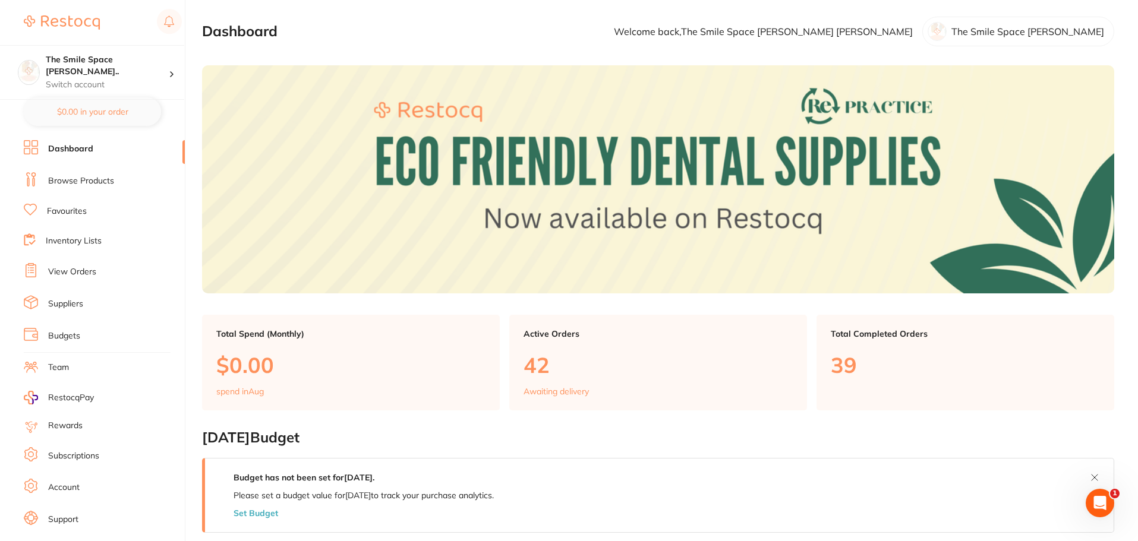
click at [89, 184] on link "Browse Products" at bounding box center [81, 181] width 66 height 12
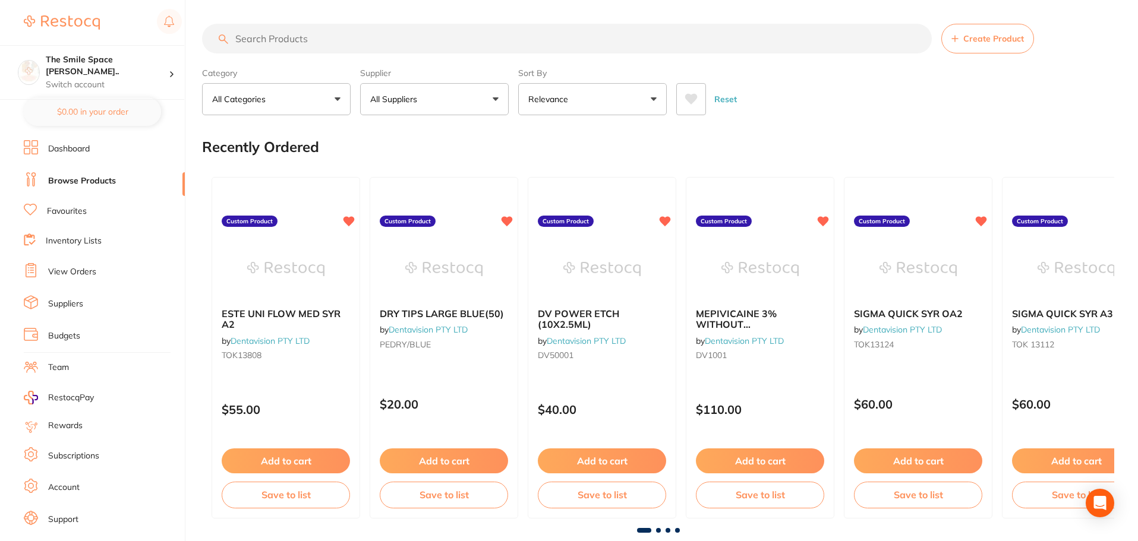
click at [298, 41] on input "search" at bounding box center [567, 39] width 730 height 30
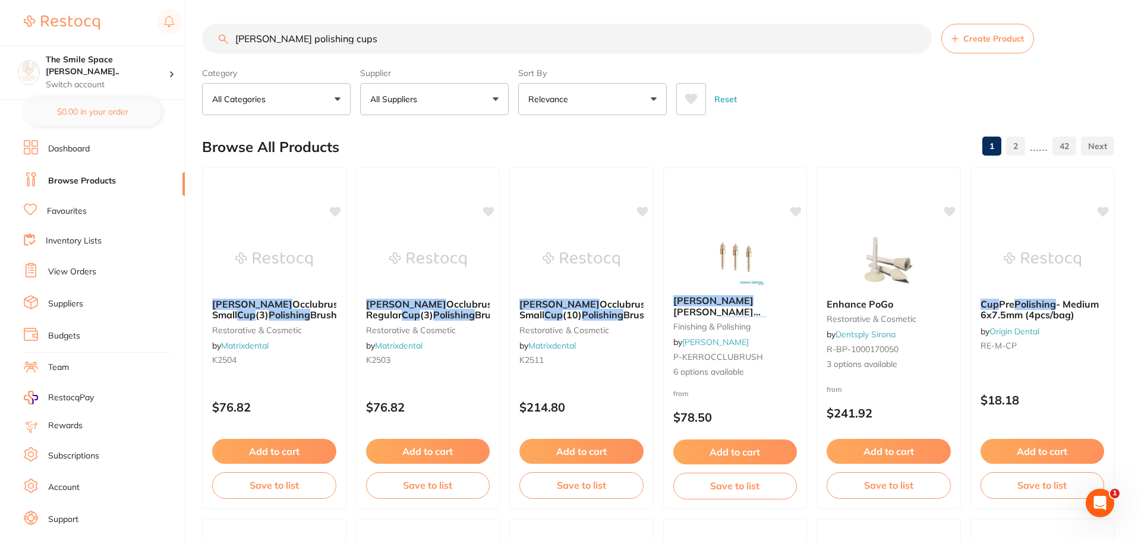
type input "[PERSON_NAME] polishing cups"
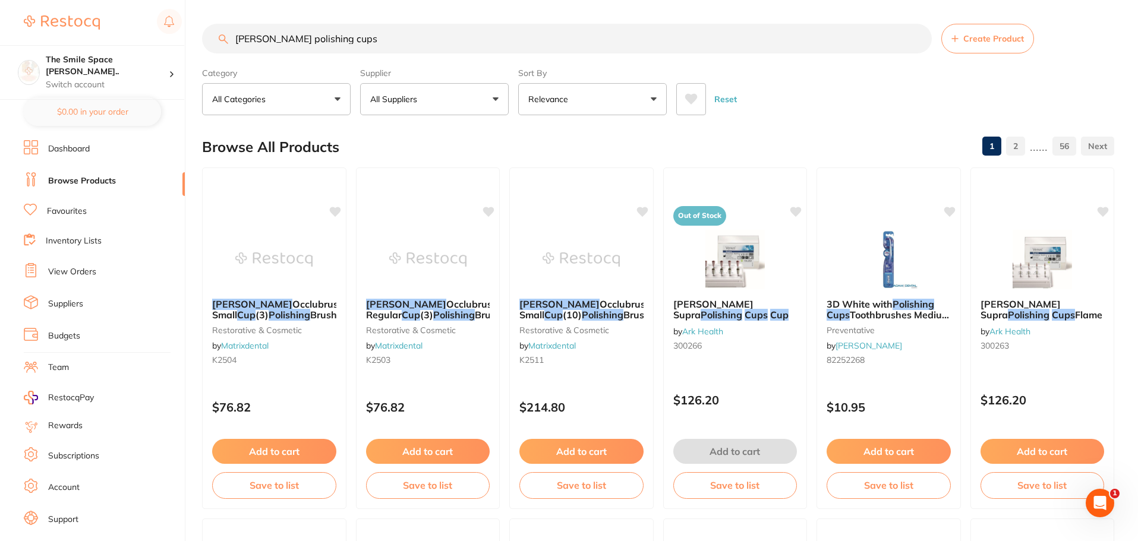
drag, startPoint x: 347, startPoint y: 43, endPoint x: 232, endPoint y: 41, distance: 115.3
click at [232, 41] on input "[PERSON_NAME] polishing cups" at bounding box center [567, 39] width 730 height 30
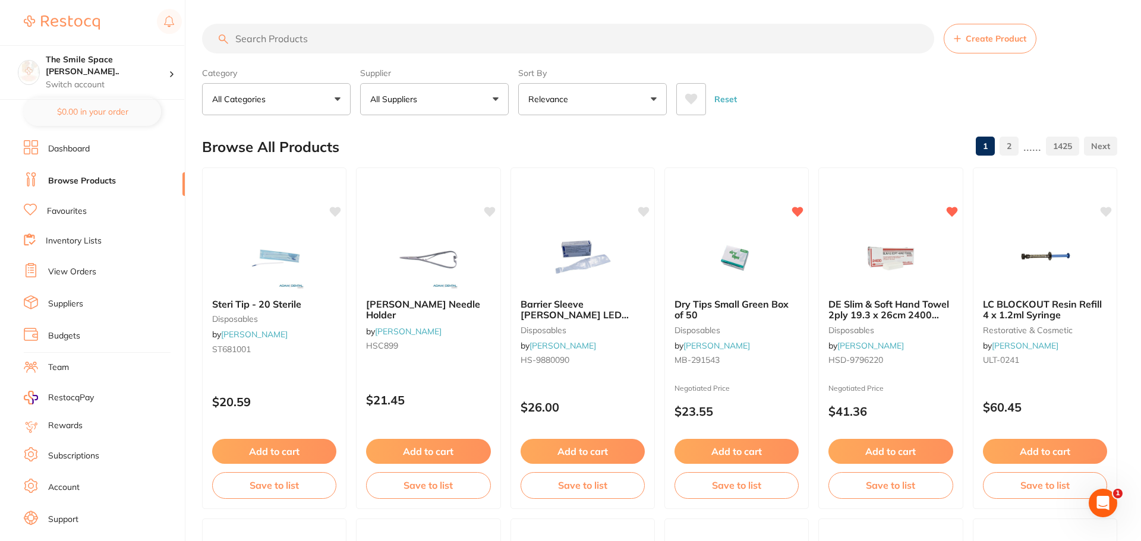
paste input "[PERSON_NAME] Identoflex Composite PrePolisher - Cup, 12-Pack"
type input "[PERSON_NAME] Identoflex Composite PrePolisher - Cup, 12-Pack"
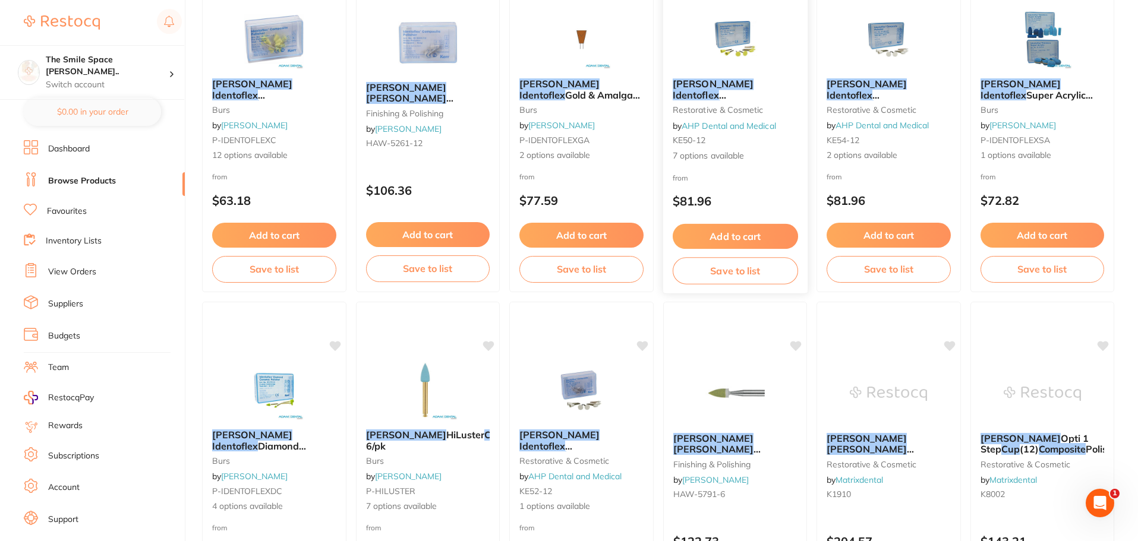
scroll to position [238, 0]
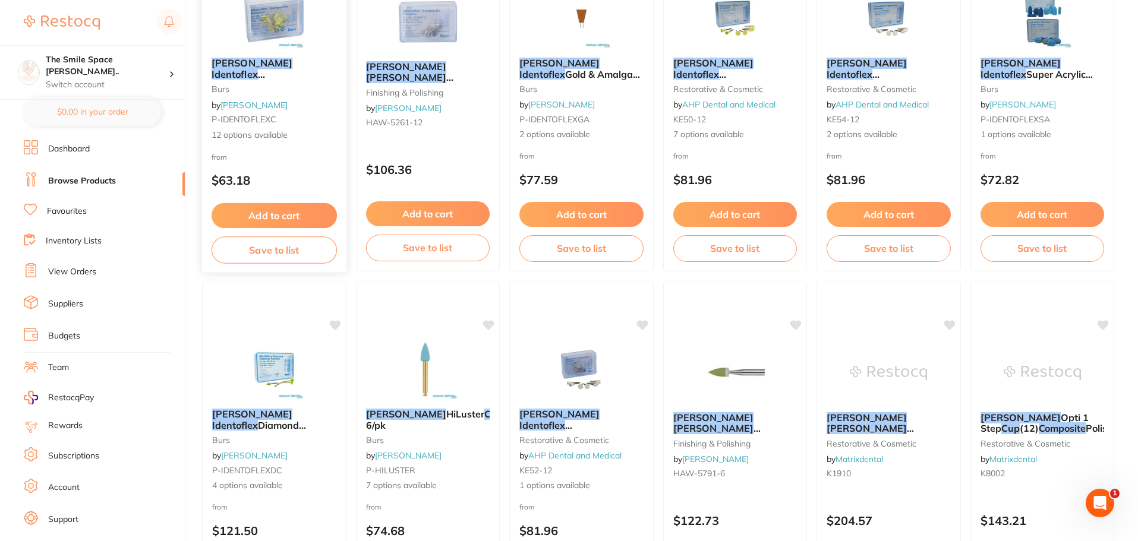
click at [232, 138] on span "12 options available" at bounding box center [274, 135] width 125 height 12
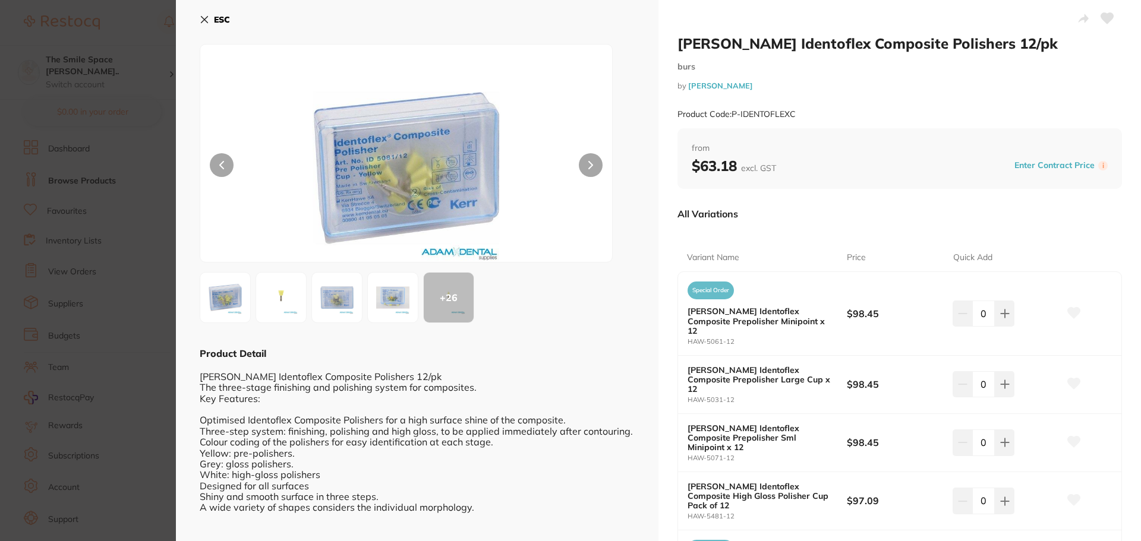
click at [205, 20] on icon at bounding box center [204, 20] width 7 height 7
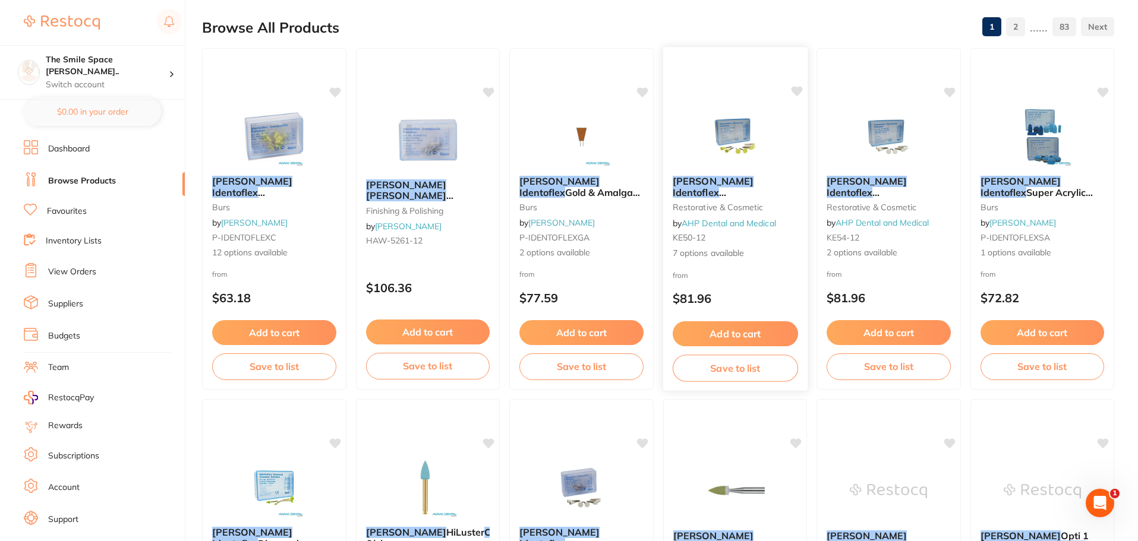
scroll to position [119, 0]
click at [733, 223] on link "AHP Dental and Medical" at bounding box center [729, 223] width 94 height 11
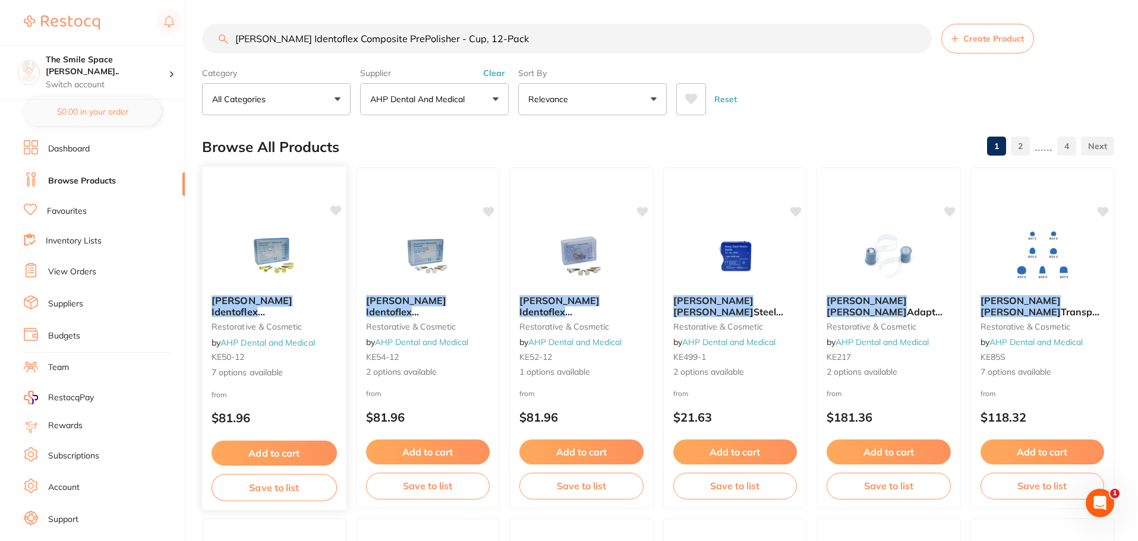
click at [259, 373] on span "7 options available" at bounding box center [274, 373] width 125 height 12
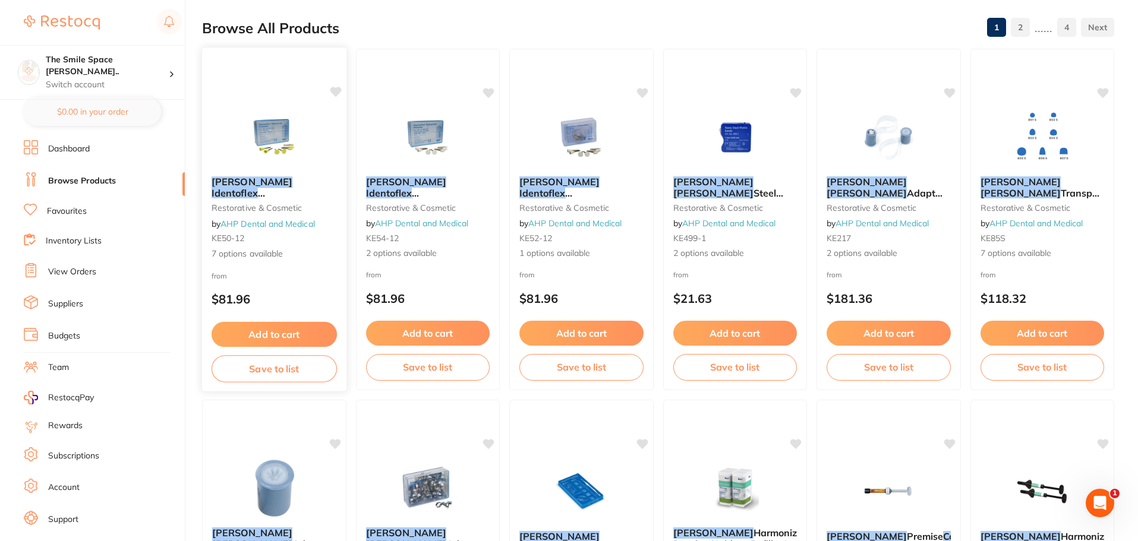
click at [252, 254] on span "7 options available" at bounding box center [274, 254] width 125 height 12
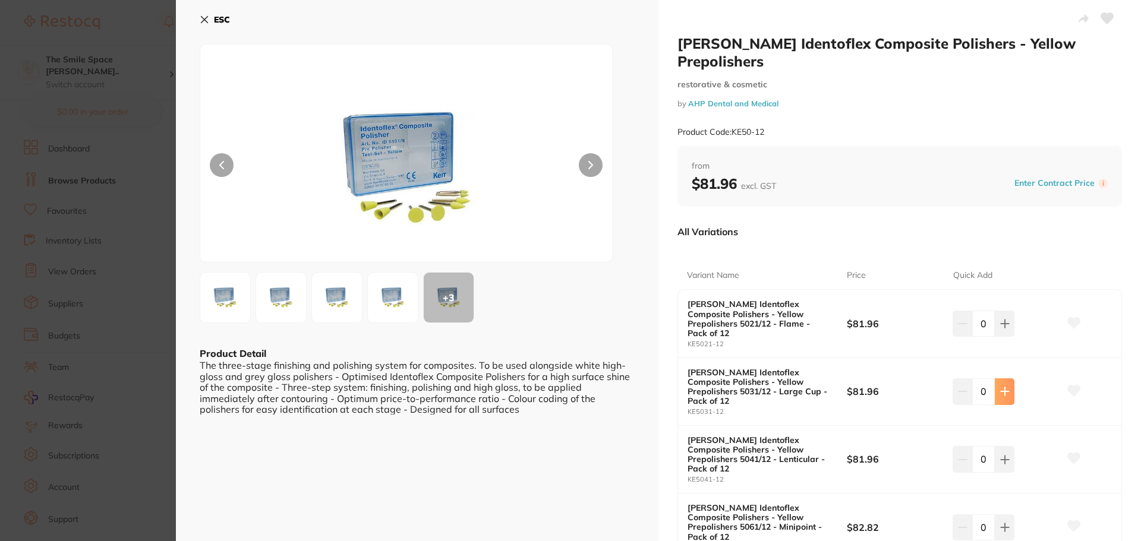
click at [1001, 329] on icon at bounding box center [1005, 324] width 10 height 10
type input "2"
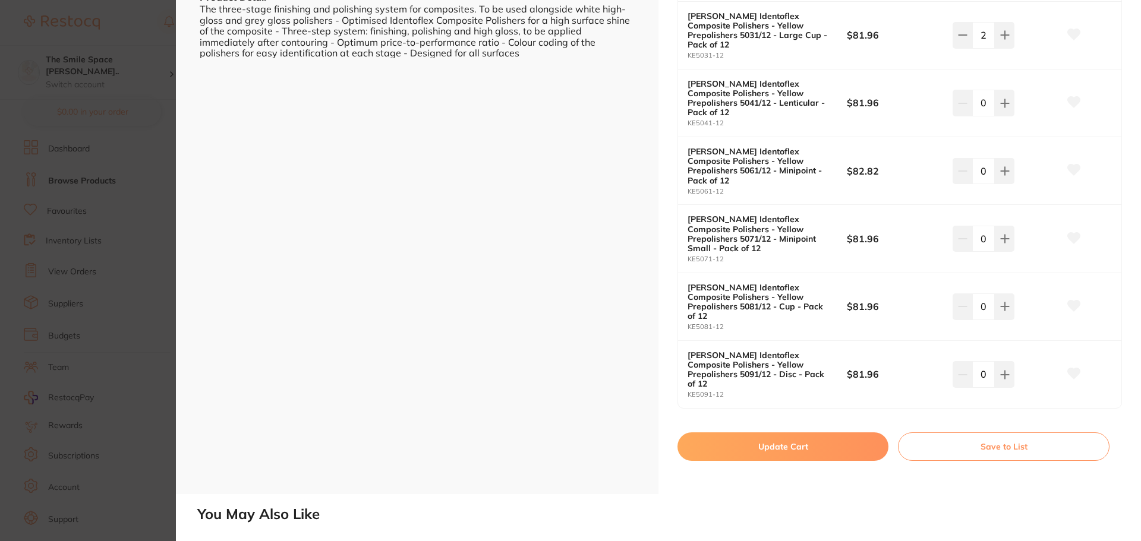
click at [811, 433] on button "Update Cart" at bounding box center [782, 447] width 211 height 29
checkbox input "false"
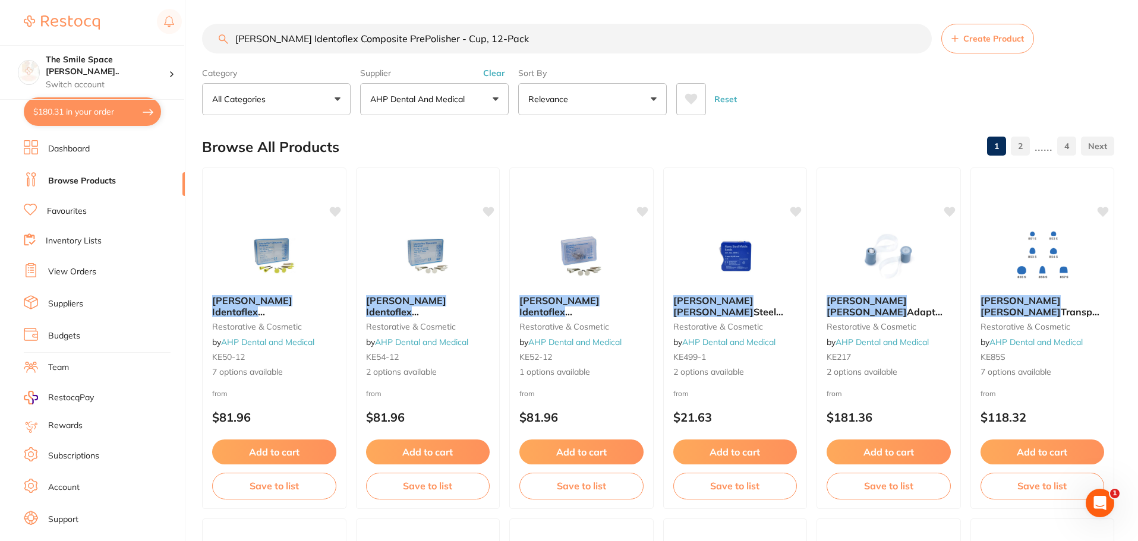
drag, startPoint x: 542, startPoint y: 40, endPoint x: 228, endPoint y: 7, distance: 315.5
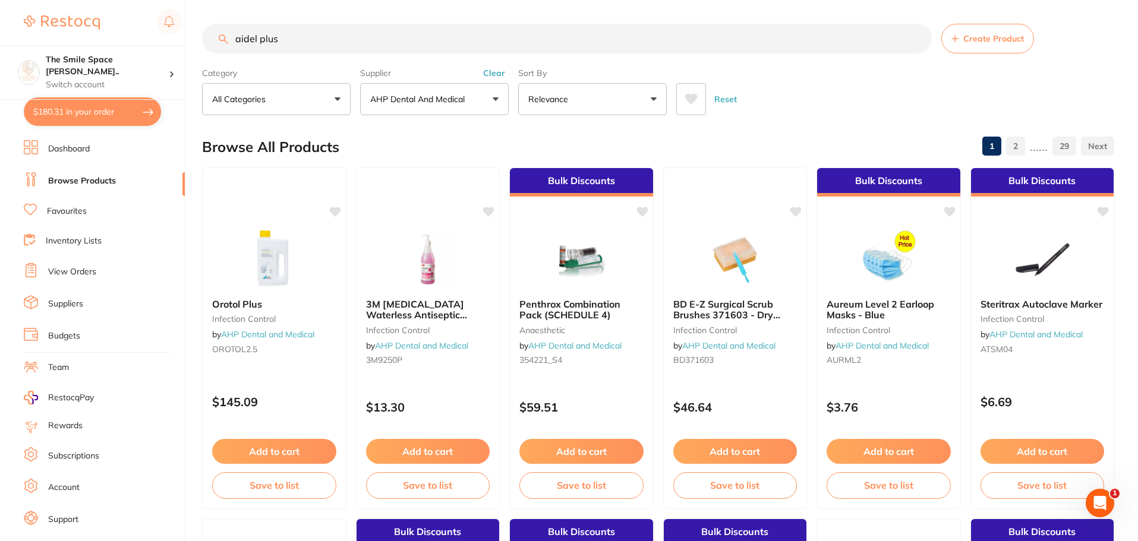
type input "aidel plus"
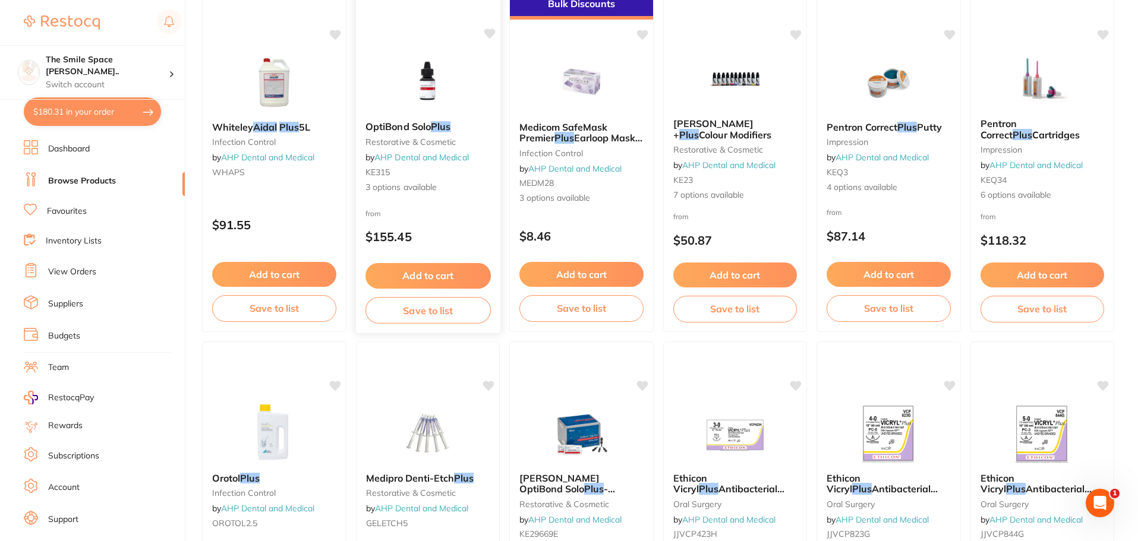
scroll to position [178, 0]
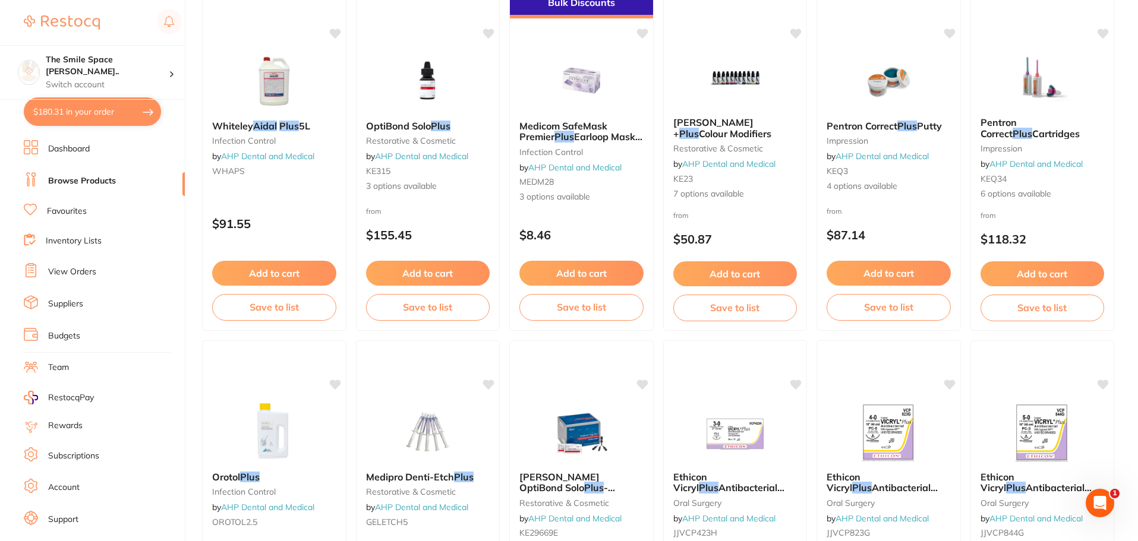
click at [55, 210] on link "Favourites" at bounding box center [67, 212] width 40 height 12
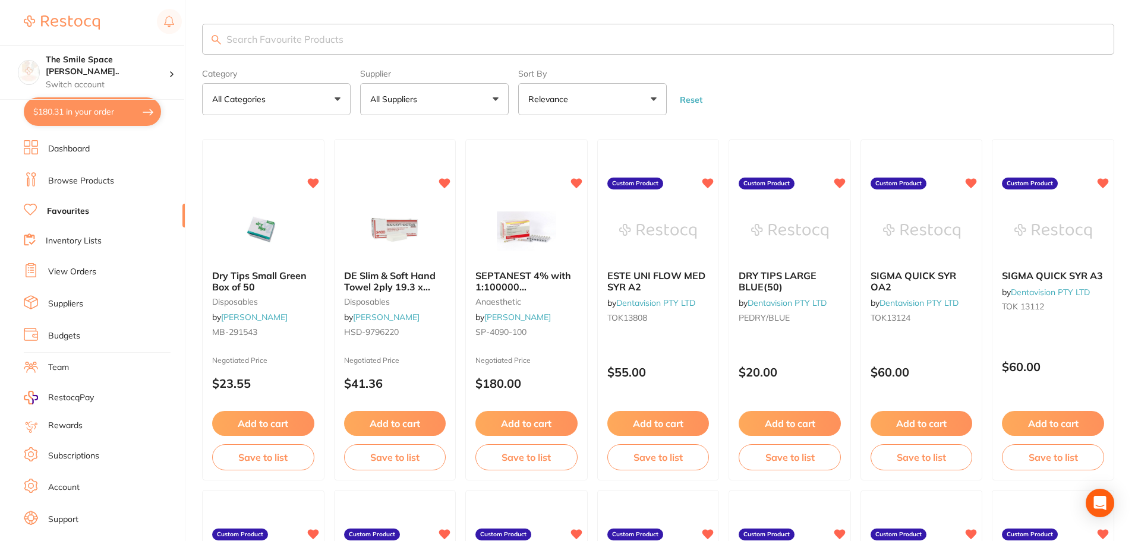
click at [273, 42] on input "search" at bounding box center [658, 39] width 912 height 31
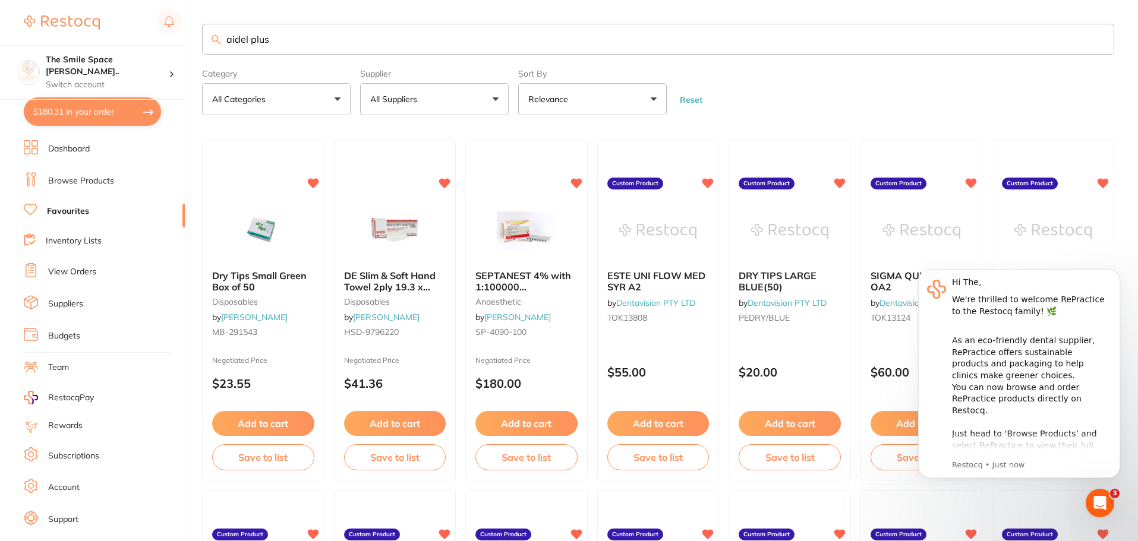
type input "aidel plus"
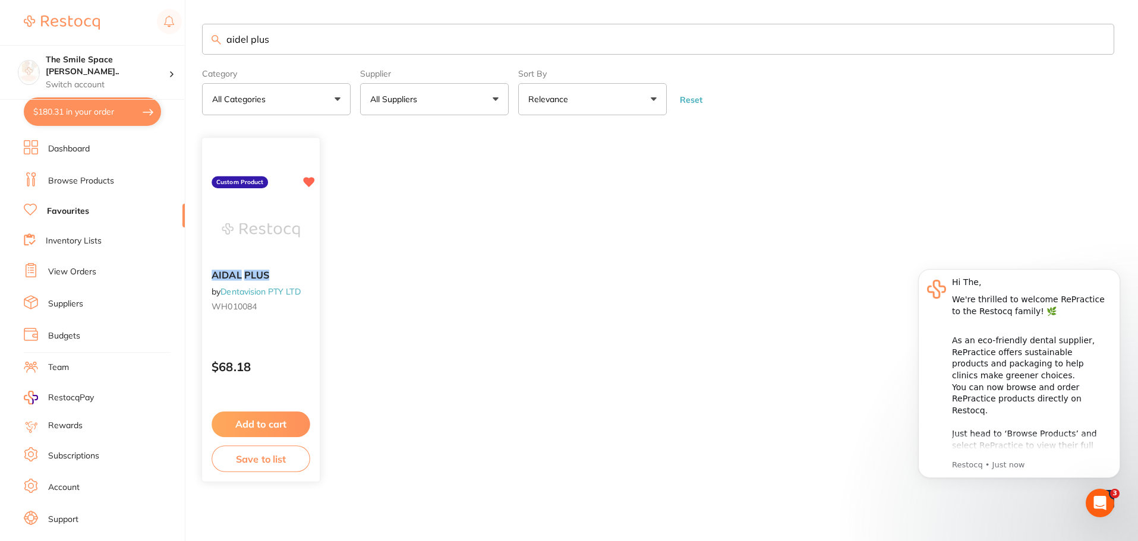
click at [276, 418] on button "Add to cart" at bounding box center [261, 425] width 99 height 26
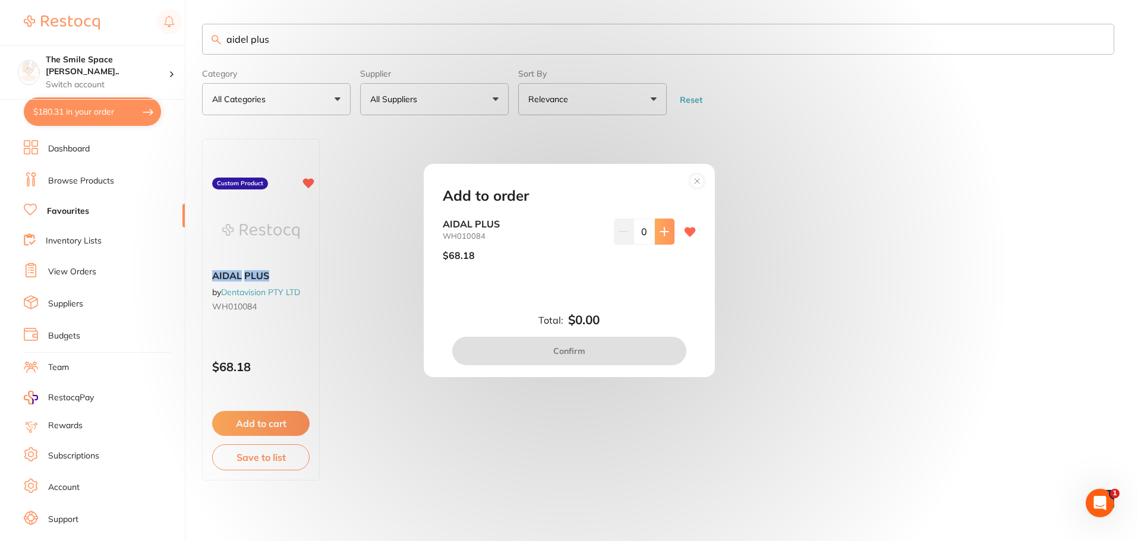
click at [660, 228] on icon at bounding box center [665, 232] width 10 height 10
type input "1"
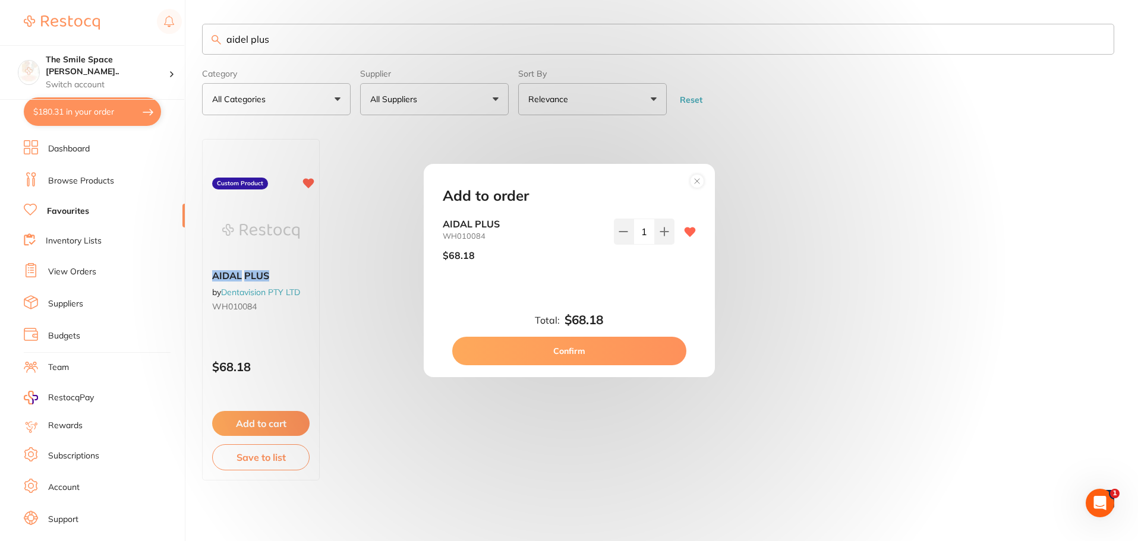
click at [583, 349] on button "Confirm" at bounding box center [569, 351] width 234 height 29
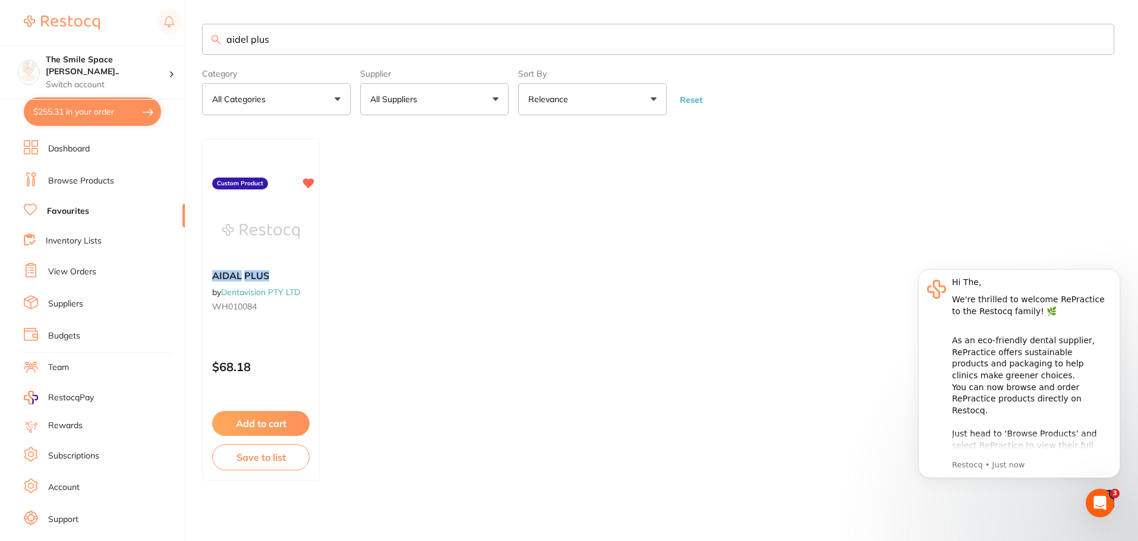
drag, startPoint x: 259, startPoint y: 40, endPoint x: 203, endPoint y: 40, distance: 55.3
click at [203, 40] on input "aidel plus" at bounding box center [658, 39] width 912 height 31
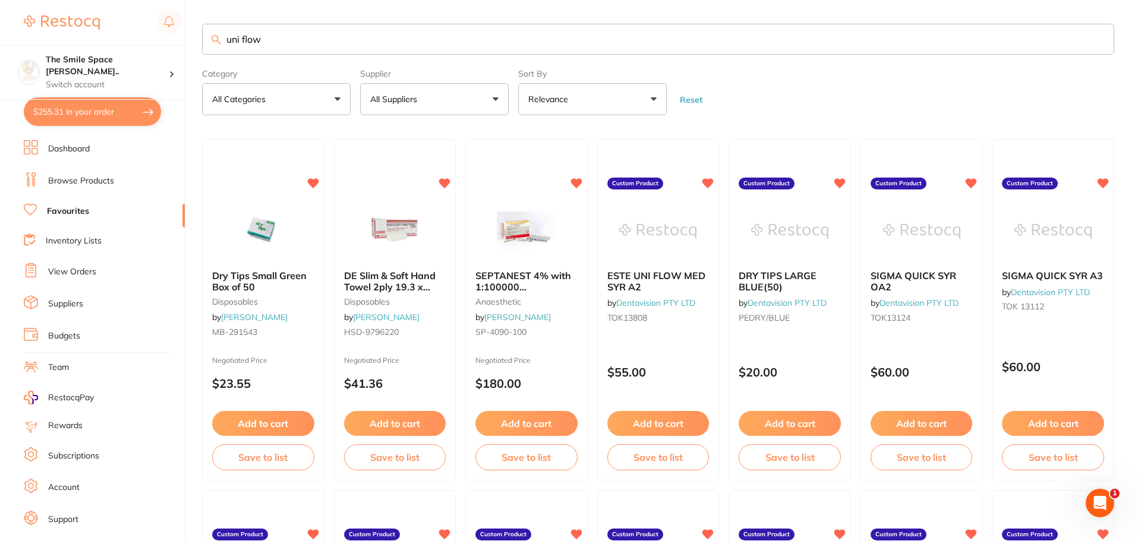
type input "uni flow"
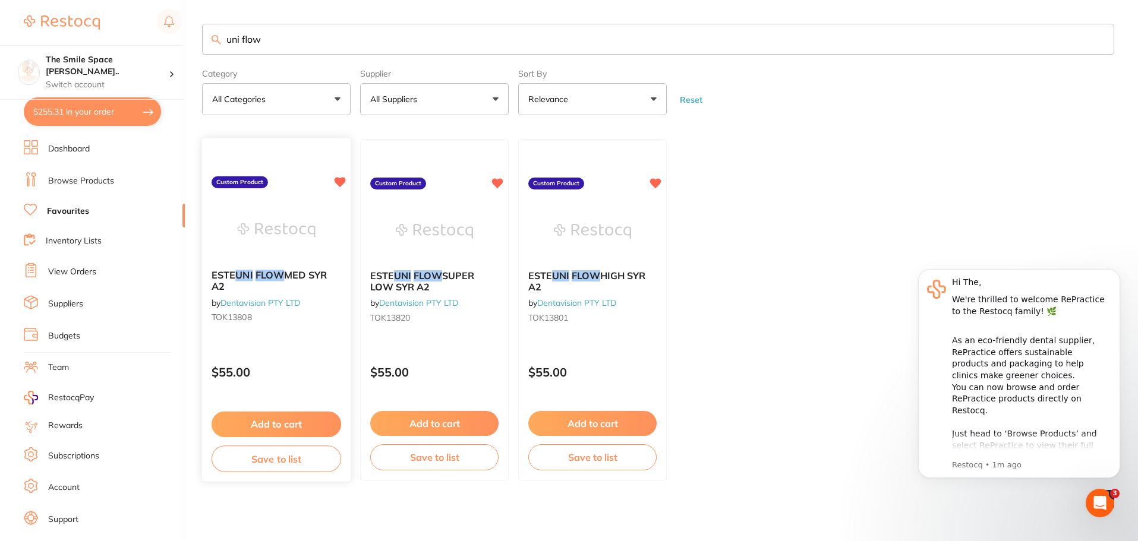
click at [279, 426] on button "Add to cart" at bounding box center [277, 425] width 130 height 26
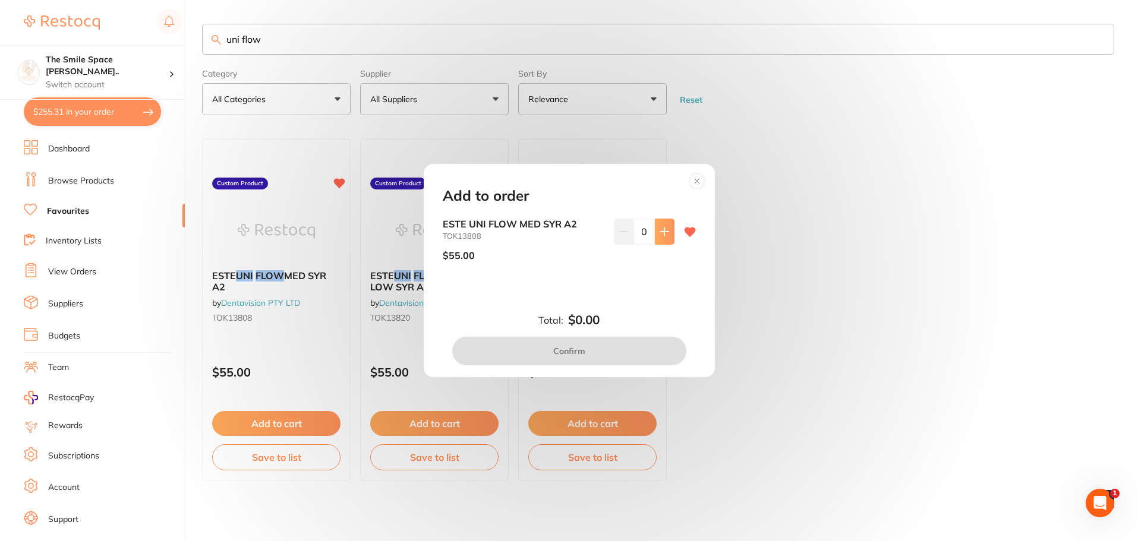
click at [662, 228] on icon at bounding box center [664, 232] width 8 height 8
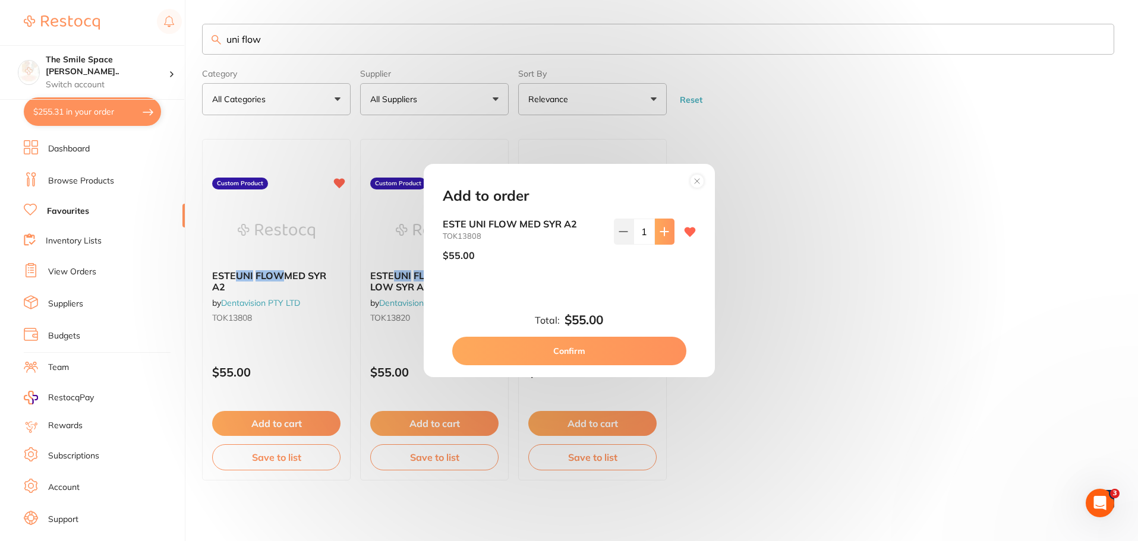
click at [662, 228] on icon at bounding box center [664, 232] width 8 height 8
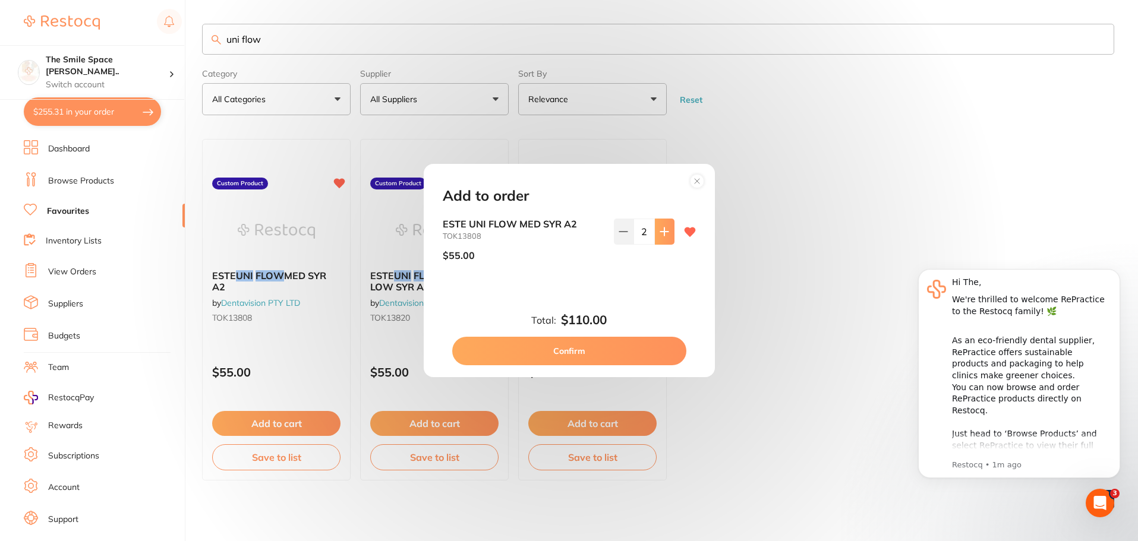
click at [662, 228] on icon at bounding box center [664, 232] width 8 height 8
type input "3"
click at [591, 348] on button "Confirm" at bounding box center [569, 351] width 234 height 29
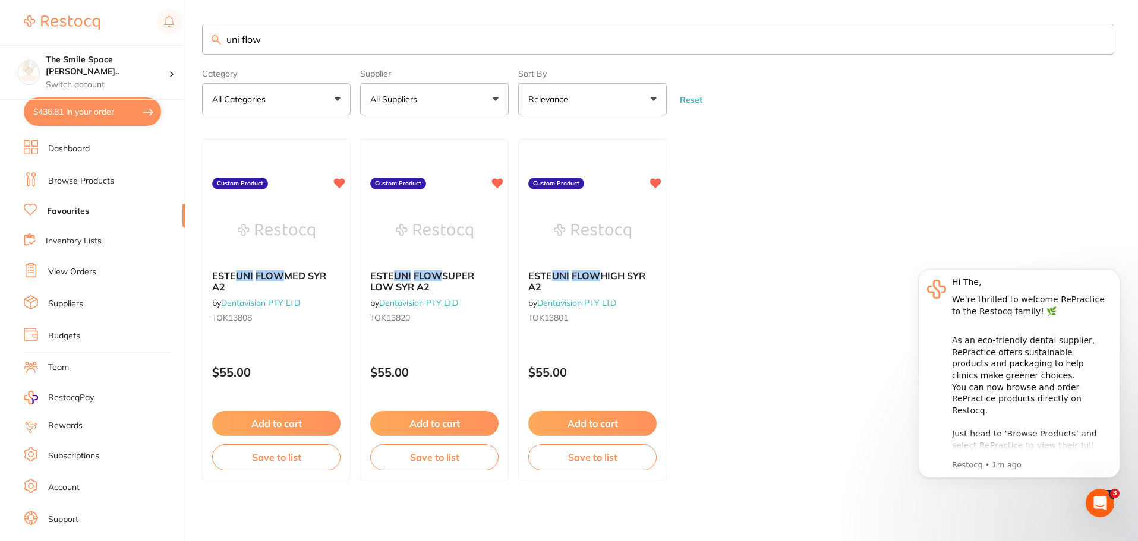
drag, startPoint x: 286, startPoint y: 41, endPoint x: 219, endPoint y: 41, distance: 66.6
click at [219, 41] on div "uni flow" at bounding box center [658, 39] width 912 height 31
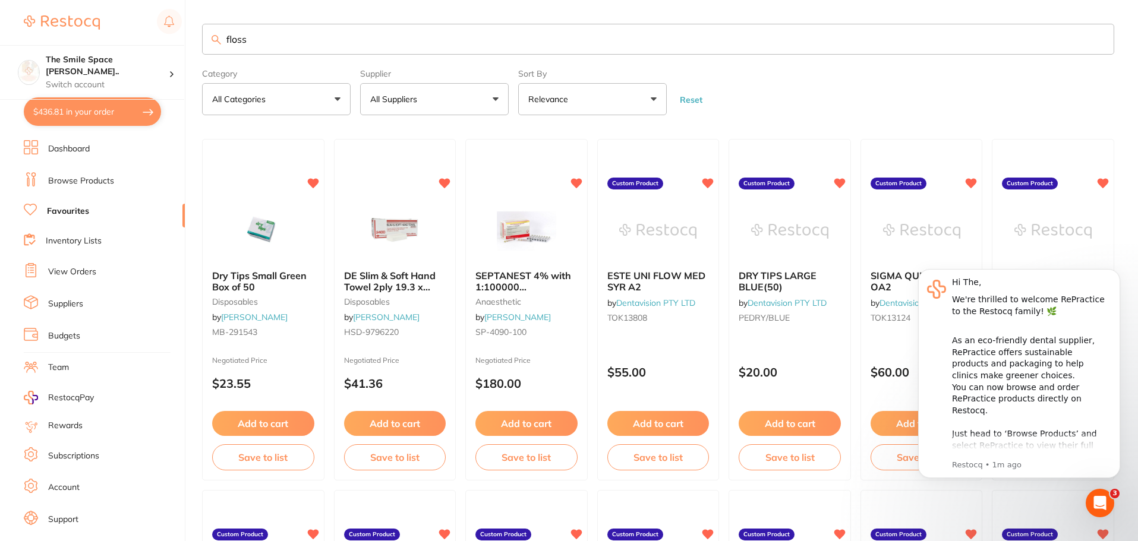
type input "floss"
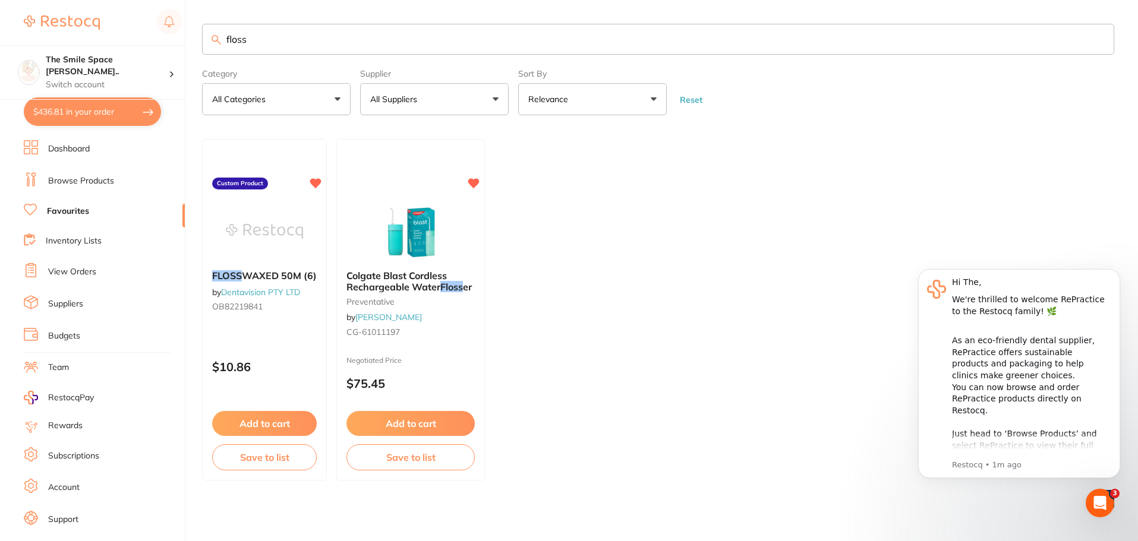
drag, startPoint x: 286, startPoint y: 37, endPoint x: 220, endPoint y: 31, distance: 66.2
click at [220, 31] on input "floss" at bounding box center [658, 39] width 912 height 31
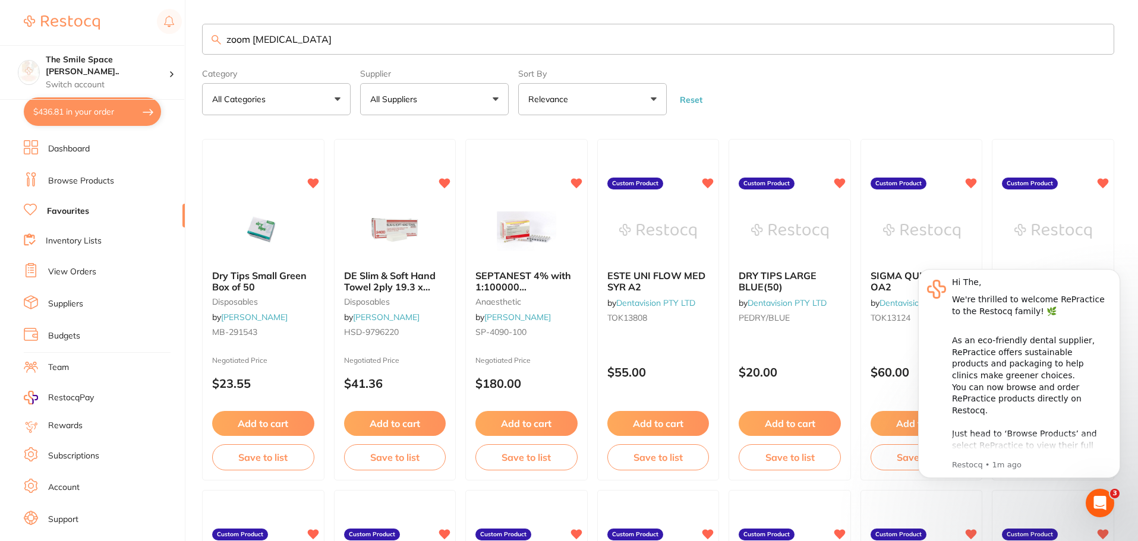
type input "zoom [MEDICAL_DATA]"
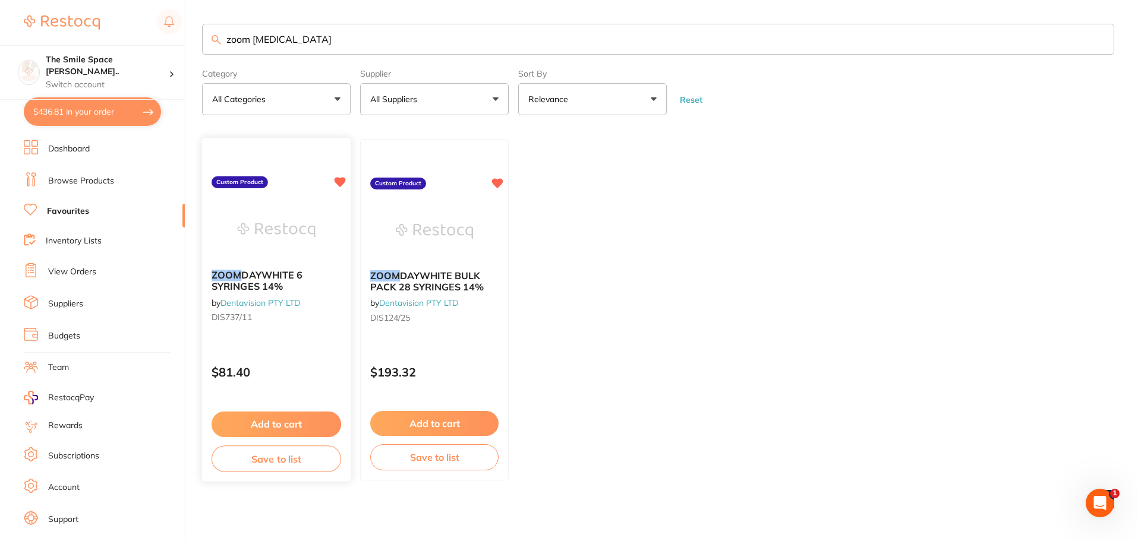
click at [260, 422] on button "Add to cart" at bounding box center [277, 425] width 130 height 26
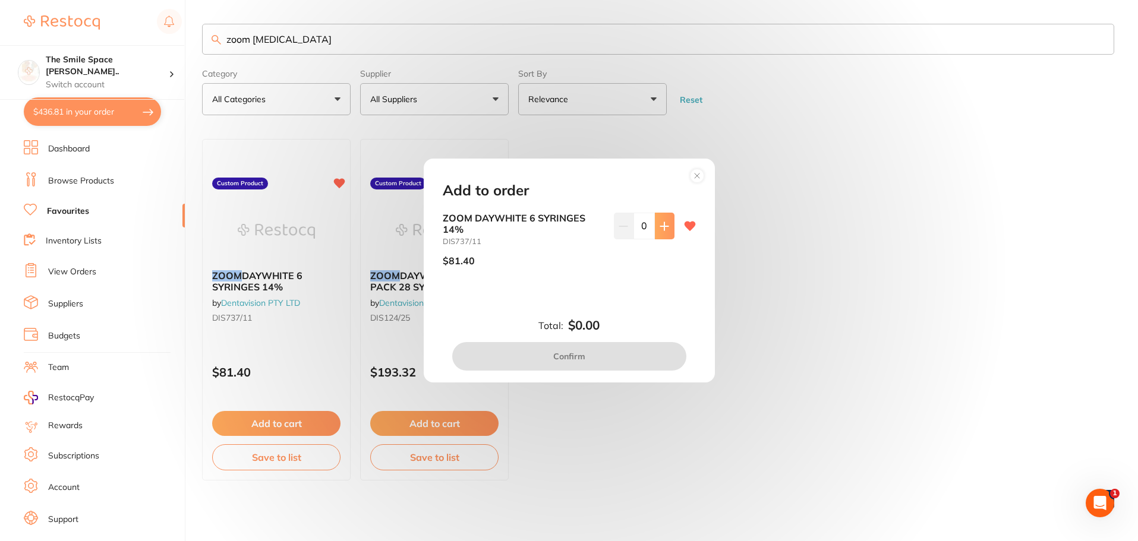
click at [664, 232] on button at bounding box center [665, 226] width 20 height 26
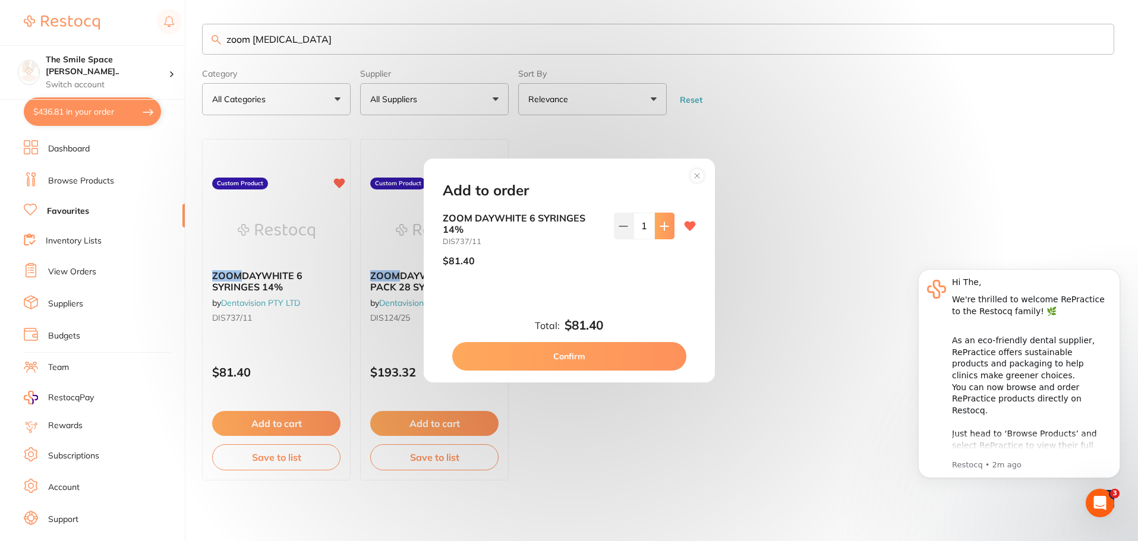
click at [664, 232] on button at bounding box center [665, 226] width 20 height 26
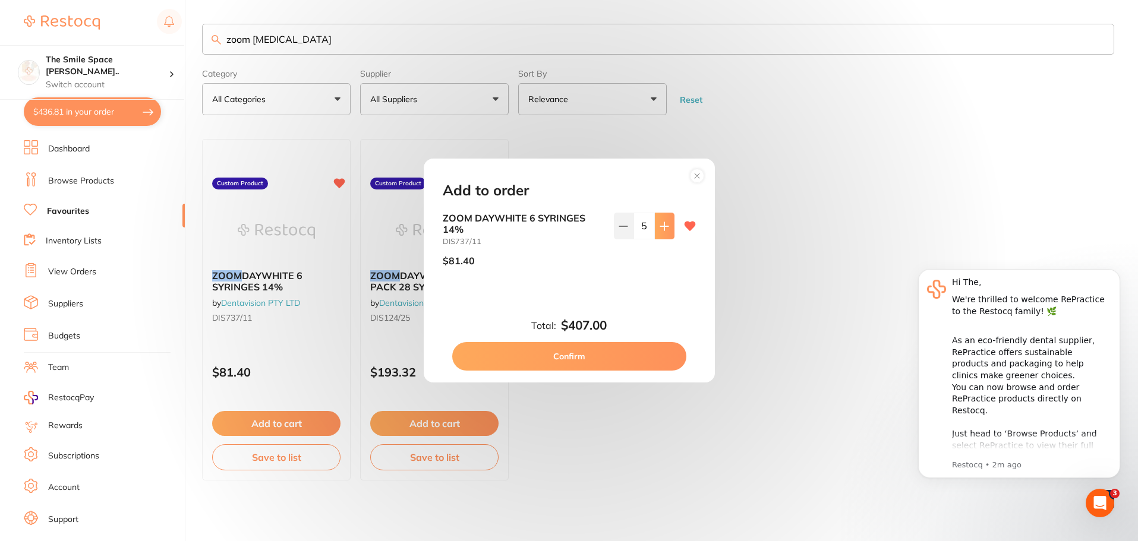
type input "6"
click at [610, 355] on button "Confirm" at bounding box center [569, 356] width 234 height 29
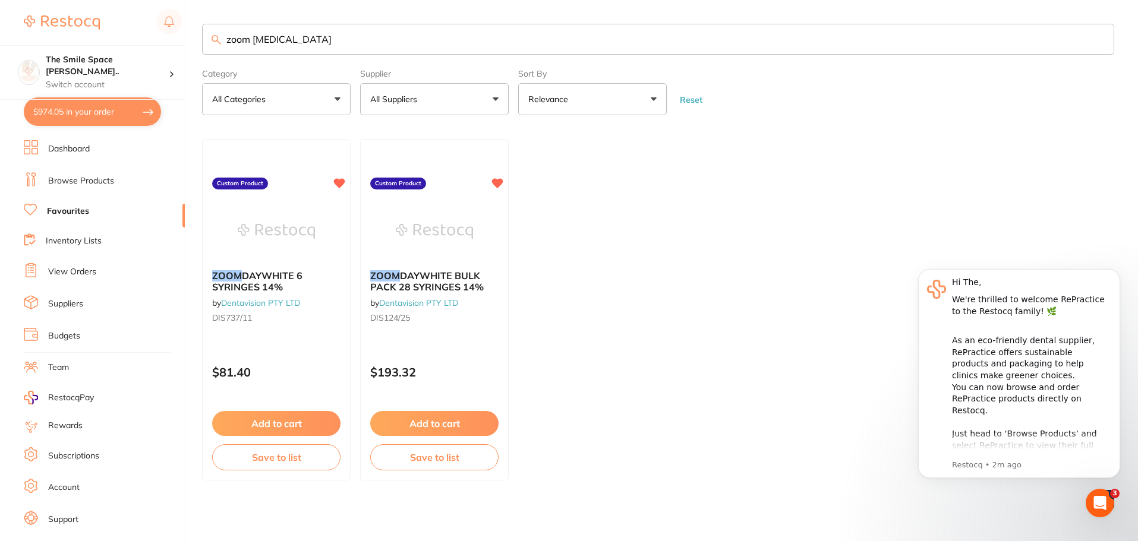
drag, startPoint x: 322, startPoint y: 39, endPoint x: 92, endPoint y: 40, distance: 230.0
click at [92, 40] on div "$974.05 The Smile Space [PERSON_NAME].. Switch account The Smile Space [PERSON_…" at bounding box center [569, 270] width 1138 height 541
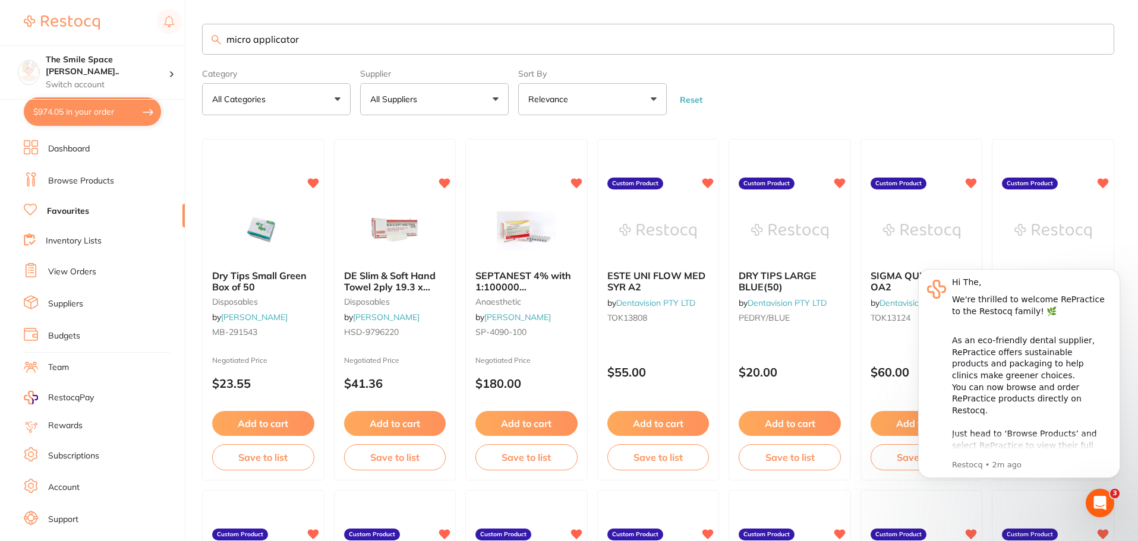
type input "micro applicator"
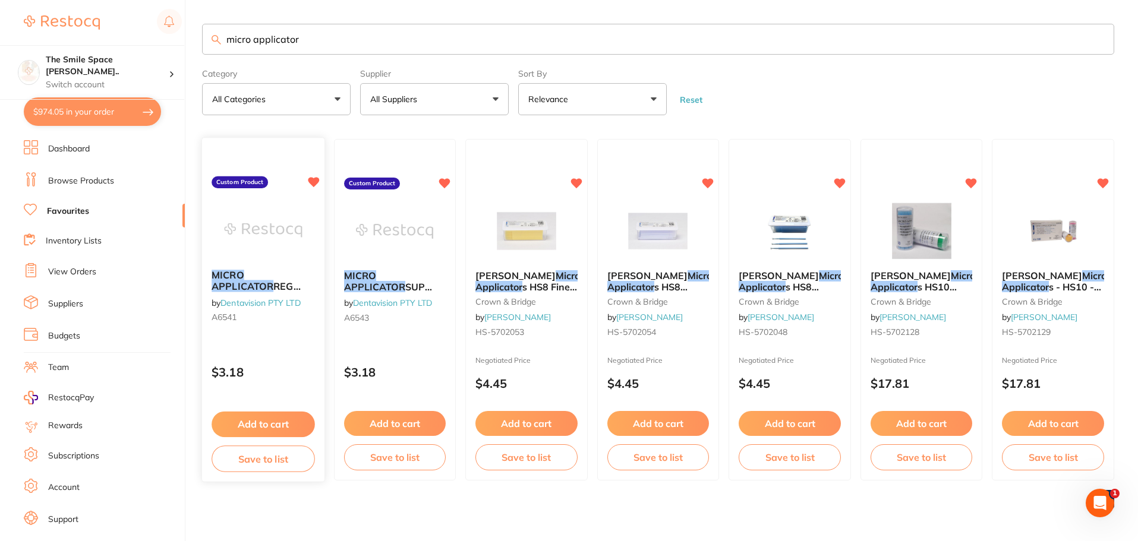
click at [238, 426] on button "Add to cart" at bounding box center [263, 425] width 103 height 26
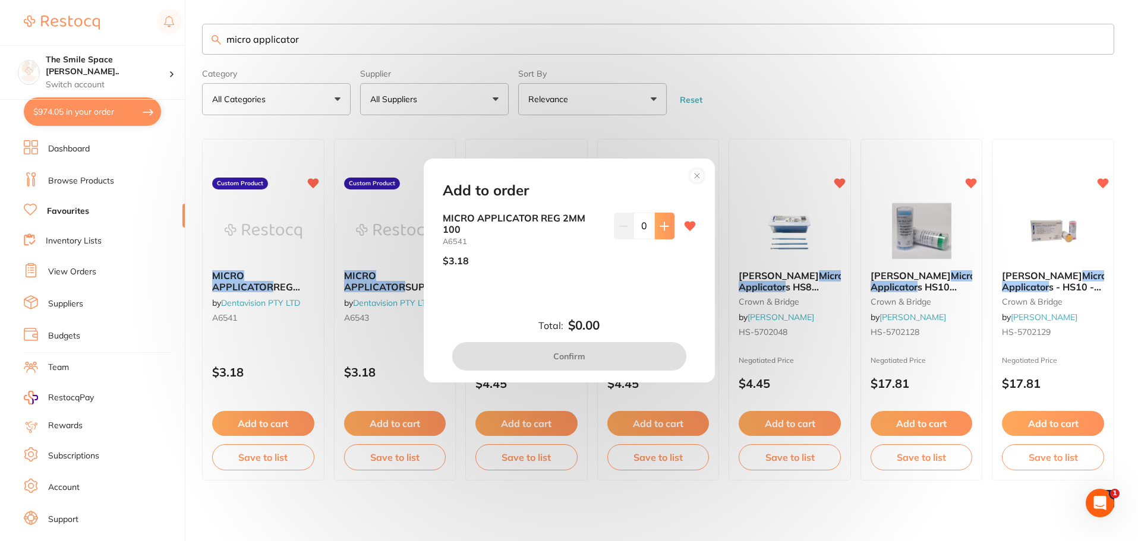
click at [655, 232] on button at bounding box center [665, 226] width 20 height 26
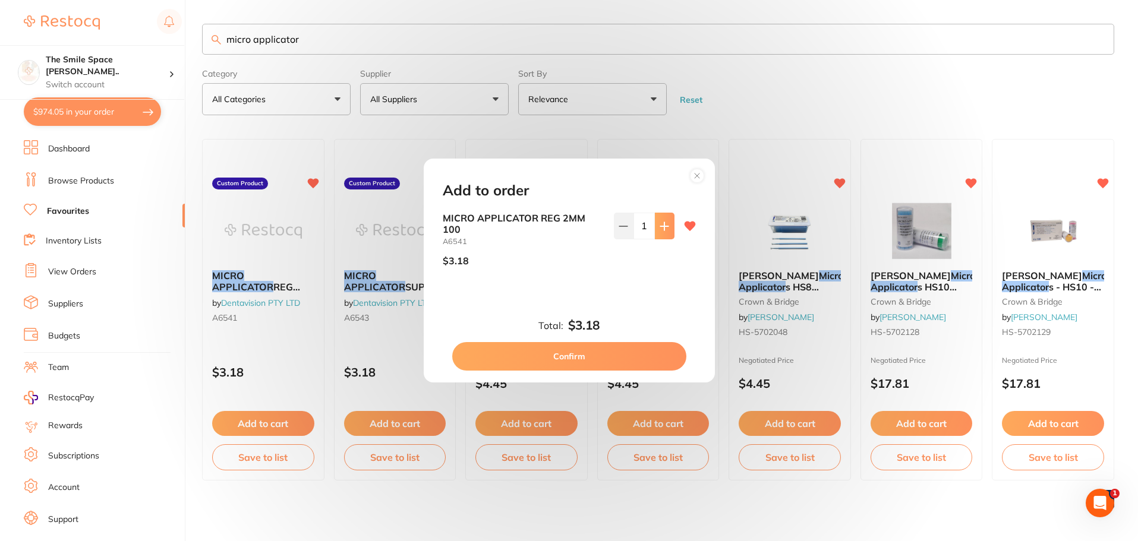
click at [655, 232] on button at bounding box center [665, 226] width 20 height 26
type input "2"
click at [581, 358] on button "Confirm" at bounding box center [569, 356] width 234 height 29
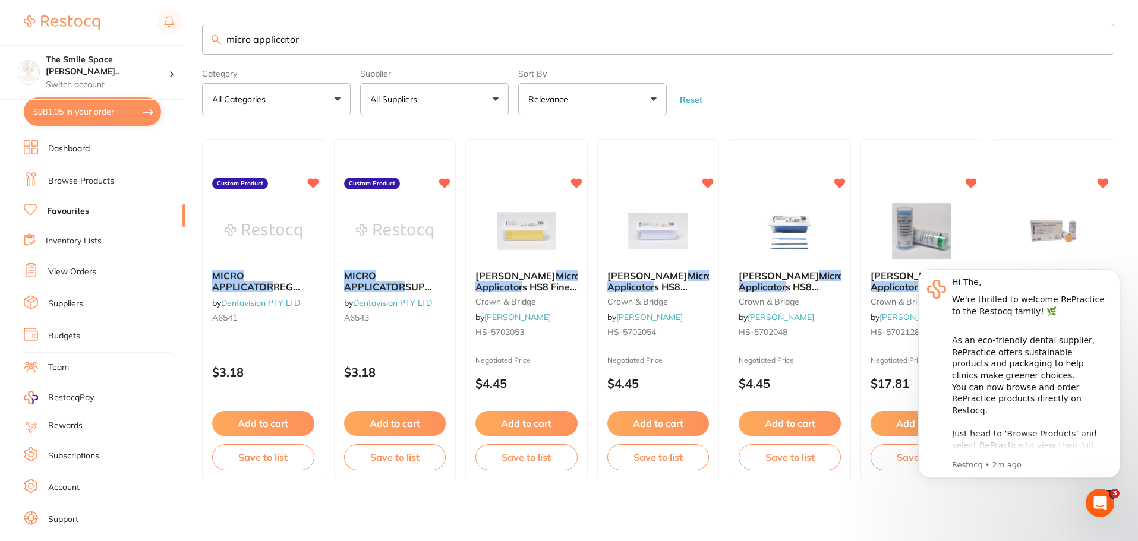
drag, startPoint x: 308, startPoint y: 41, endPoint x: 209, endPoint y: 41, distance: 98.7
click at [209, 41] on input "micro applicator" at bounding box center [658, 39] width 912 height 31
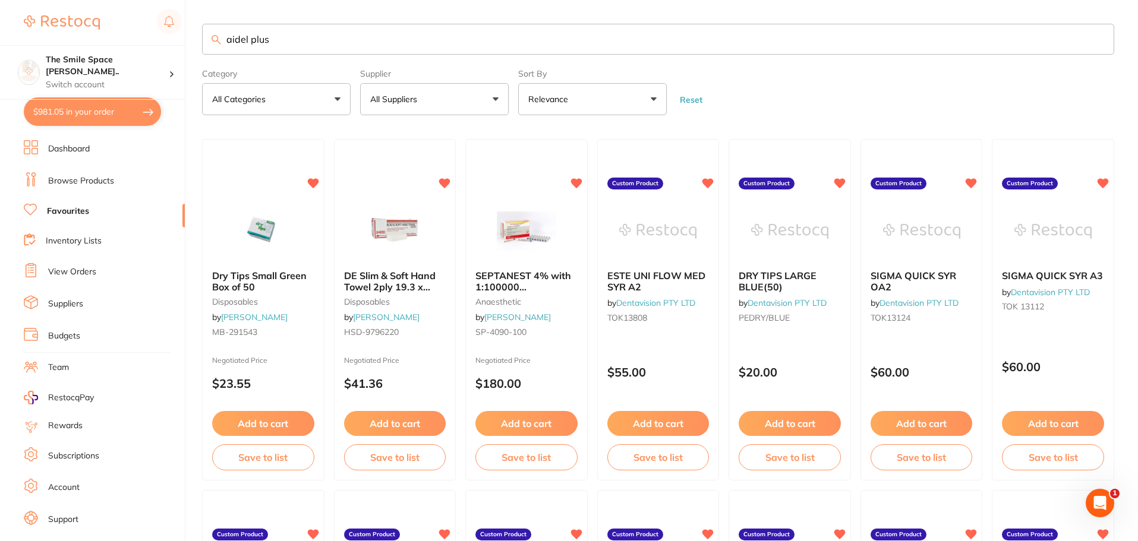
type input "aidel plus"
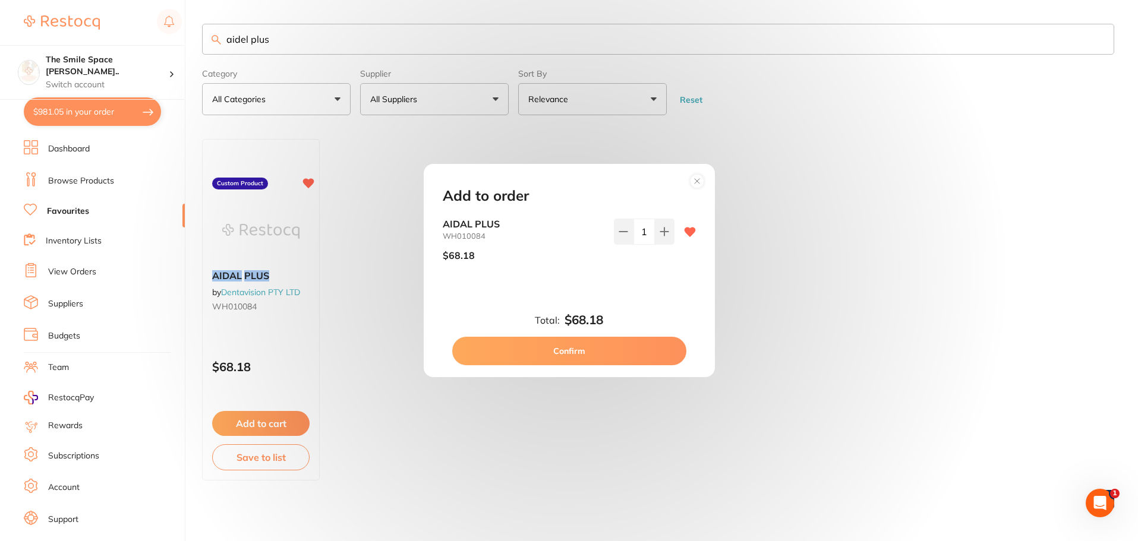
drag, startPoint x: 661, startPoint y: 230, endPoint x: 593, endPoint y: 279, distance: 84.8
click at [664, 229] on icon at bounding box center [665, 232] width 10 height 10
click at [628, 233] on button at bounding box center [624, 232] width 20 height 26
type input "1"
click at [582, 342] on button "Confirm" at bounding box center [569, 351] width 234 height 29
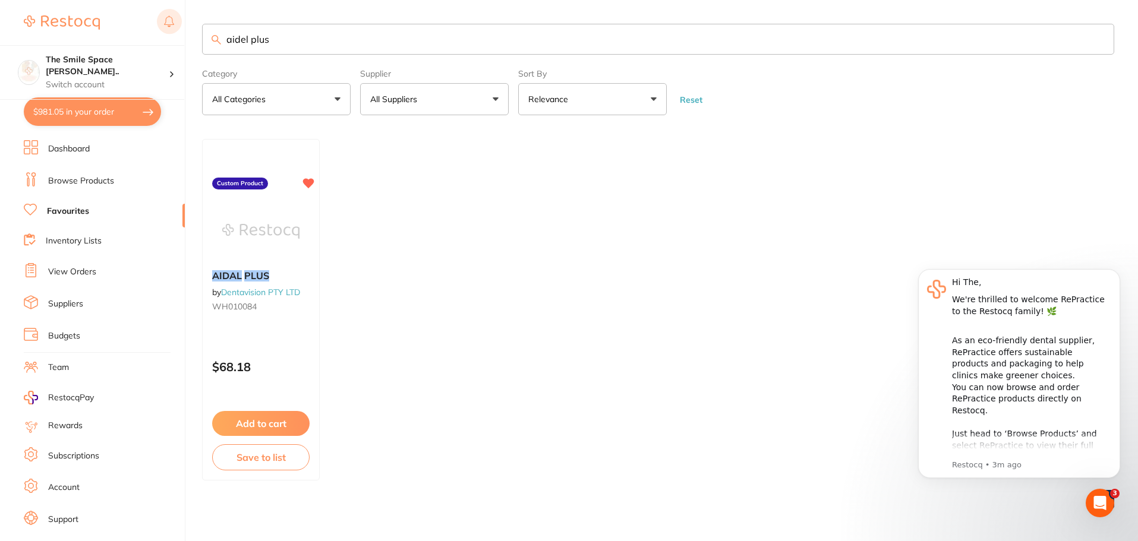
drag, startPoint x: 194, startPoint y: 30, endPoint x: 181, endPoint y: 30, distance: 13.1
click at [181, 30] on div "$981.05 The Smile Space [PERSON_NAME].. Switch account The Smile Space [PERSON_…" at bounding box center [569, 270] width 1138 height 541
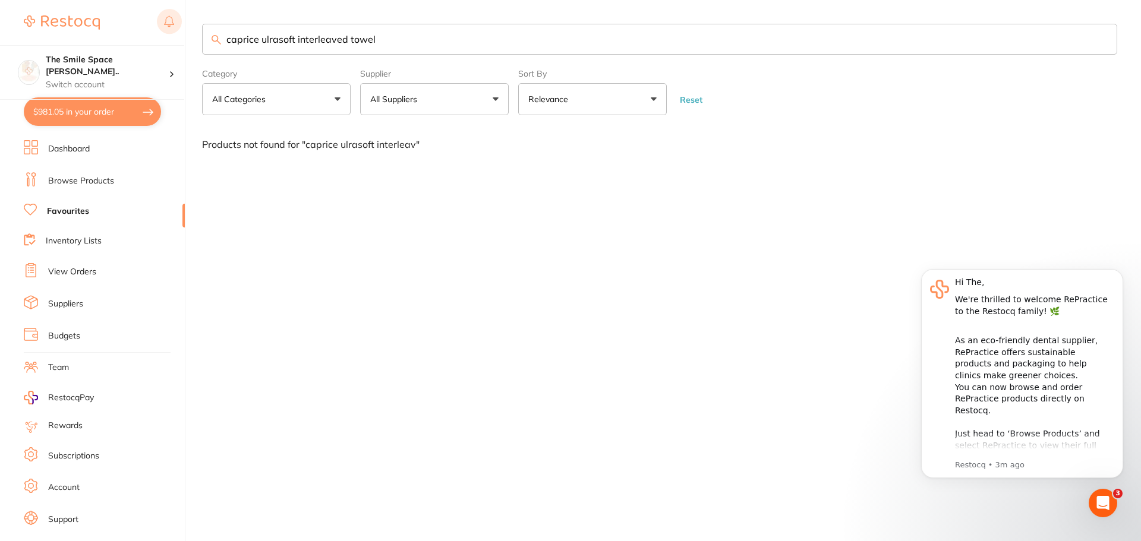
type input "caprice ulrasoft interleaved towel"
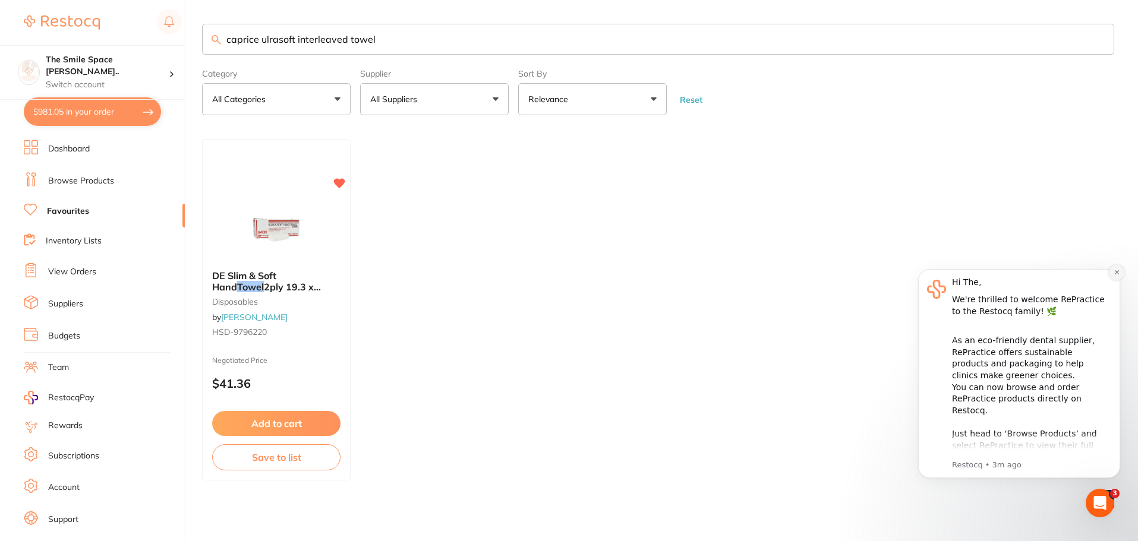
click at [1117, 275] on icon "Dismiss notification" at bounding box center [1117, 272] width 7 height 7
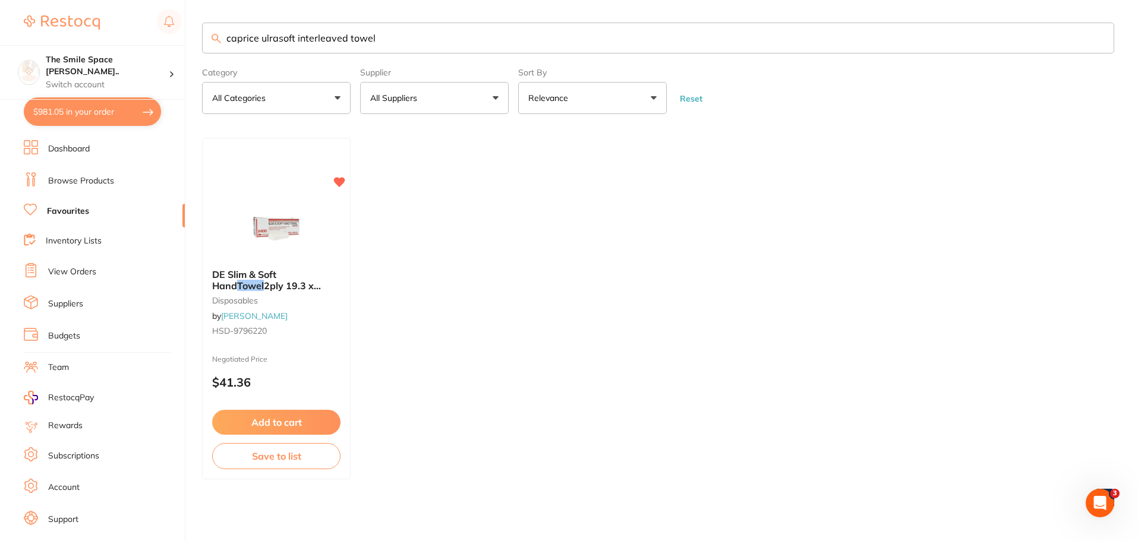
click at [422, 38] on input "caprice ulrasoft interleaved towel" at bounding box center [658, 38] width 912 height 31
click at [75, 151] on link "Dashboard" at bounding box center [69, 149] width 42 height 12
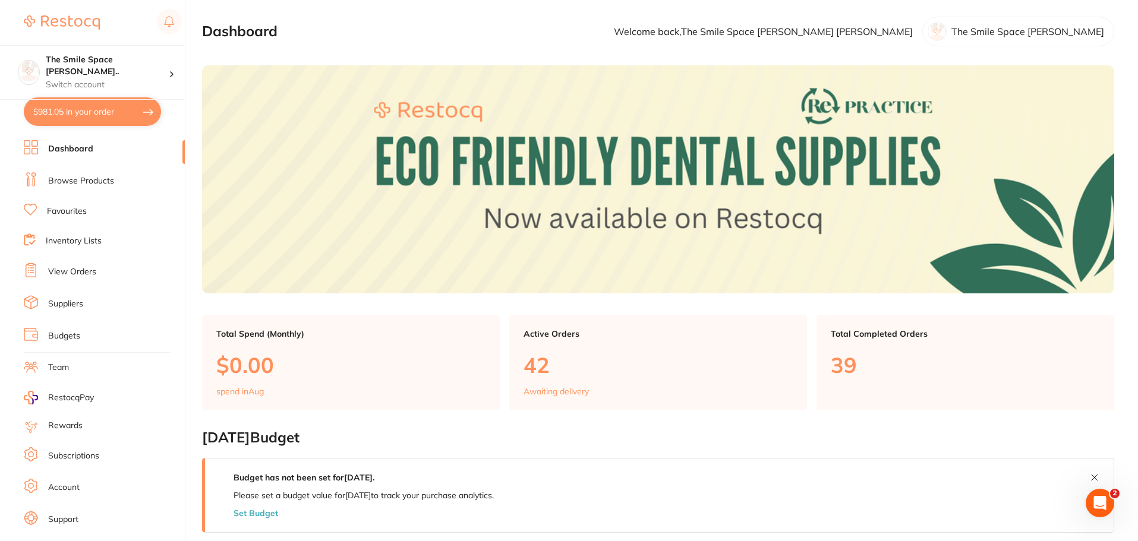
click at [93, 112] on button "$981.05 in your order" at bounding box center [92, 111] width 137 height 29
checkbox input "true"
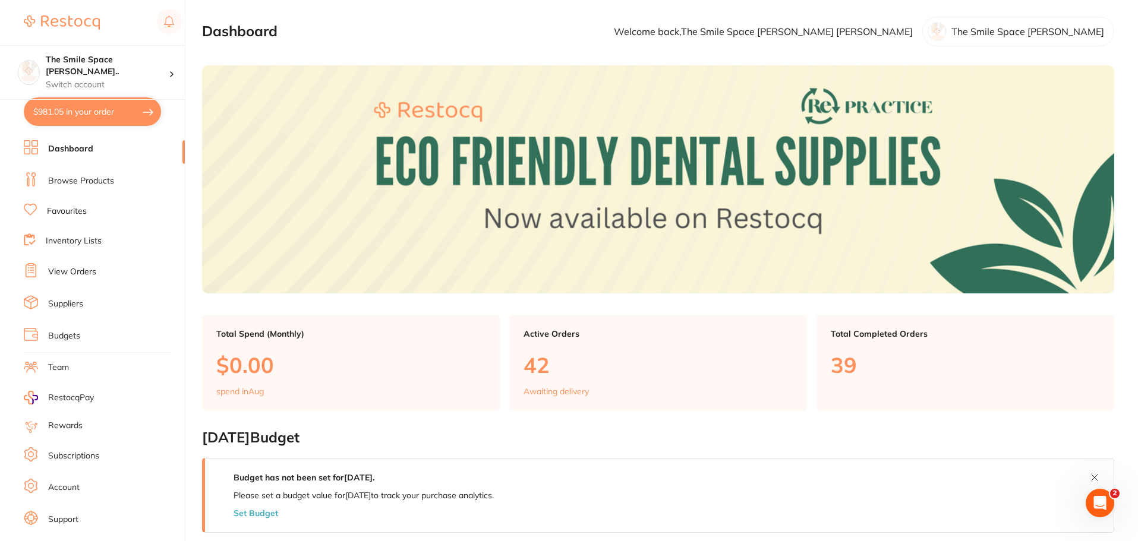
checkbox input "true"
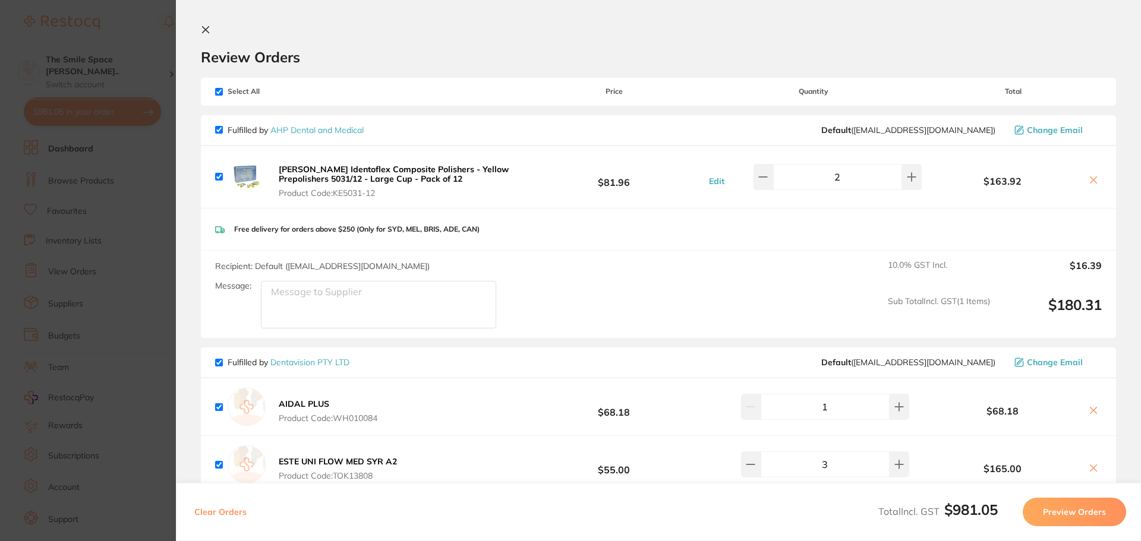
click at [206, 31] on icon at bounding box center [206, 30] width 7 height 7
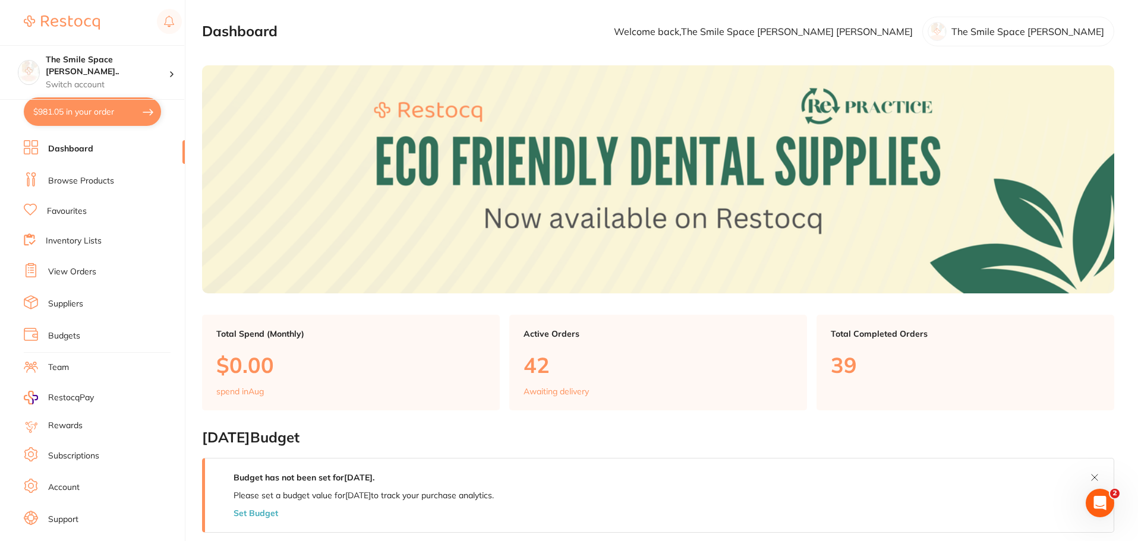
drag, startPoint x: 76, startPoint y: 180, endPoint x: 88, endPoint y: 170, distance: 15.6
click at [76, 180] on link "Browse Products" at bounding box center [81, 181] width 66 height 12
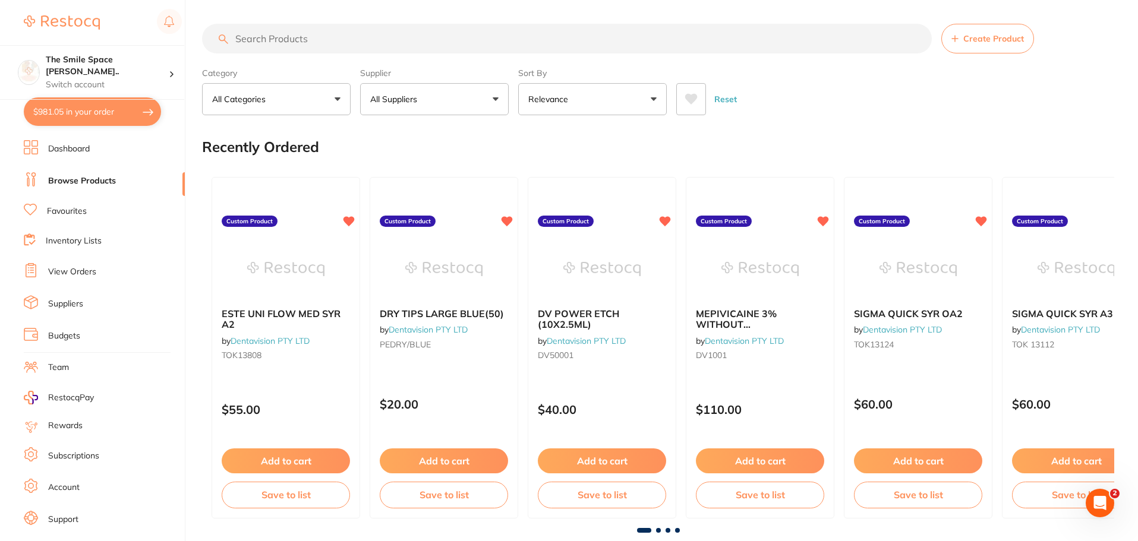
click at [307, 37] on input "search" at bounding box center [567, 39] width 730 height 30
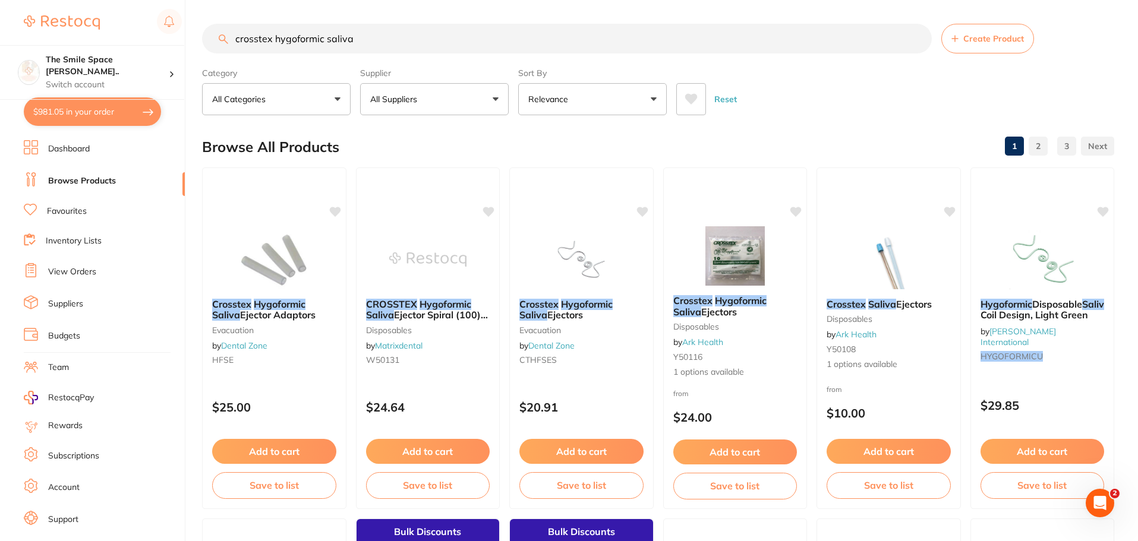
click at [436, 27] on input "crosstex hygoformic saliva" at bounding box center [567, 39] width 730 height 30
drag, startPoint x: 273, startPoint y: 39, endPoint x: 216, endPoint y: 37, distance: 57.7
click at [216, 37] on input "crosstex hygoformic saliva" at bounding box center [567, 39] width 730 height 30
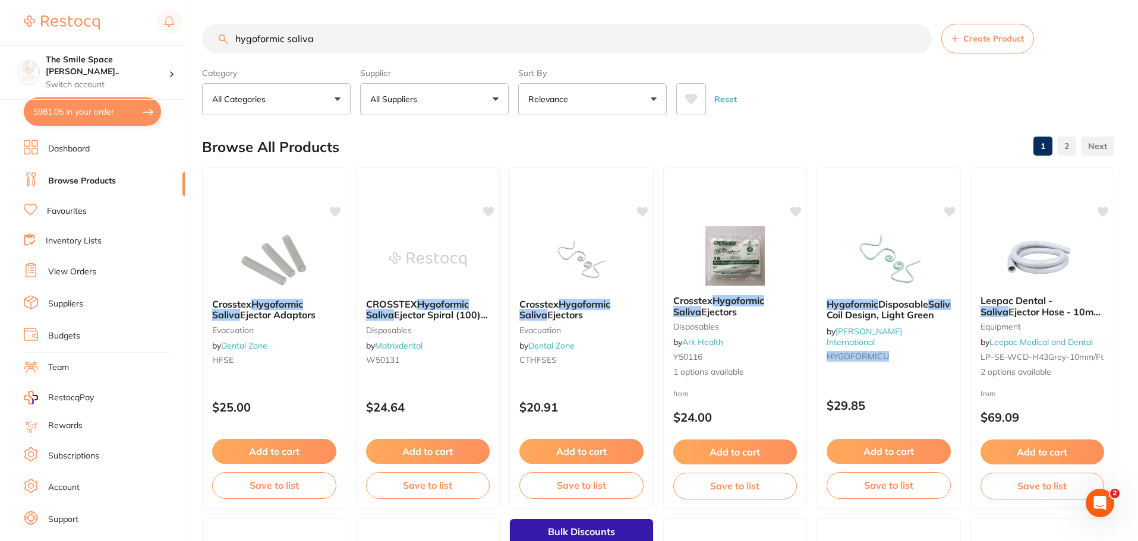
type input "hygoformic saliva"
click at [474, 100] on button "All Suppliers" at bounding box center [434, 99] width 149 height 32
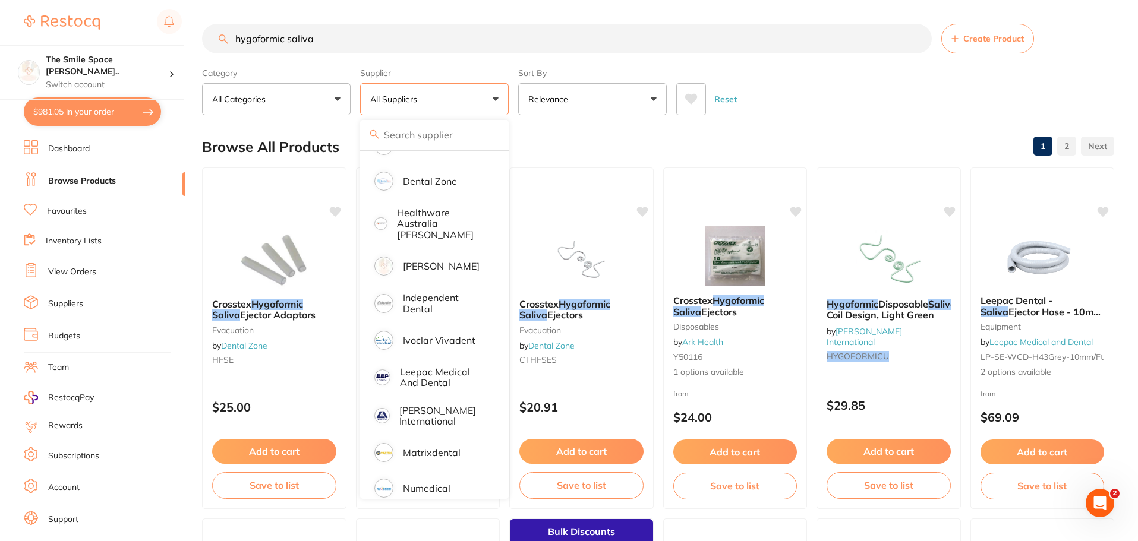
scroll to position [297, 0]
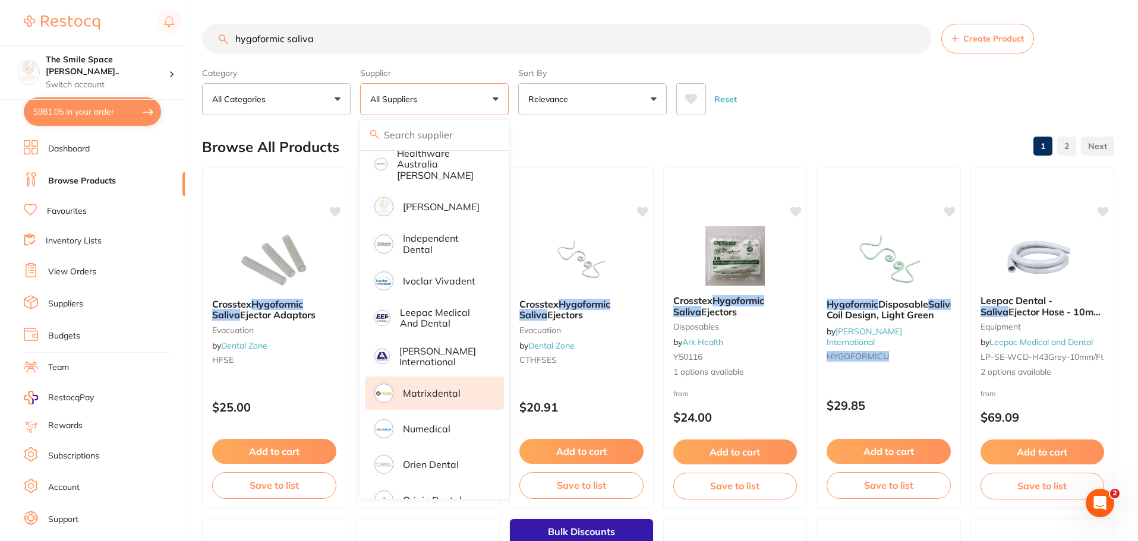
click at [440, 388] on p "Matrixdental" at bounding box center [432, 393] width 58 height 11
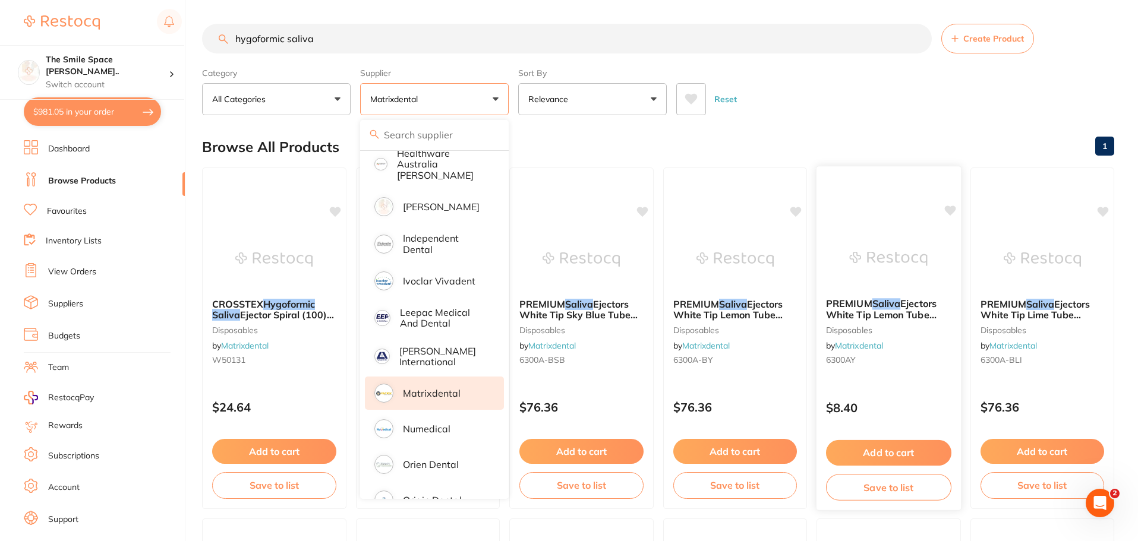
scroll to position [0, 0]
click at [271, 453] on button "Add to cart" at bounding box center [274, 453] width 125 height 26
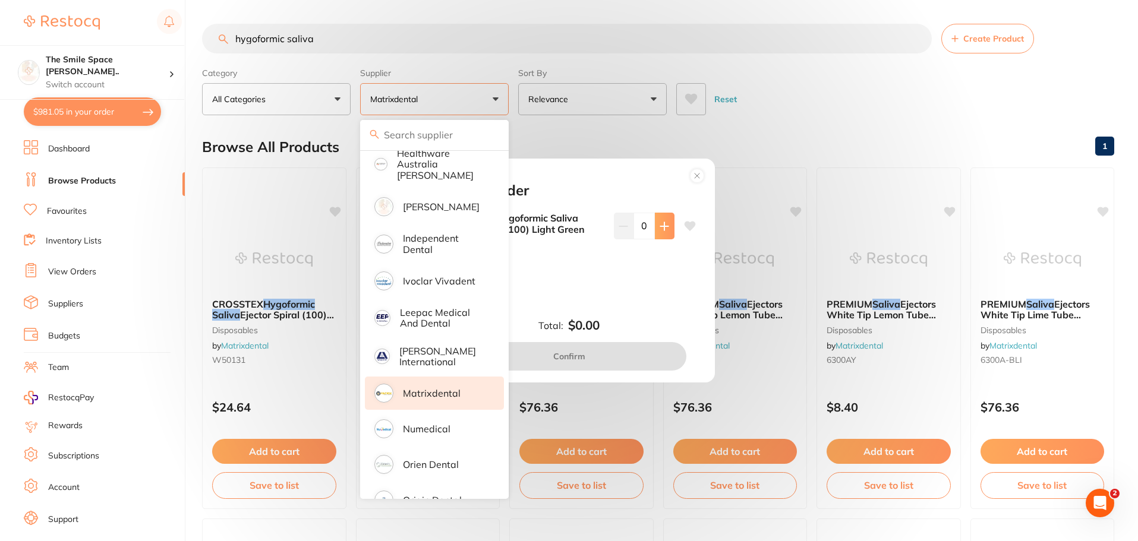
click at [660, 224] on icon at bounding box center [665, 227] width 10 height 10
type input "2"
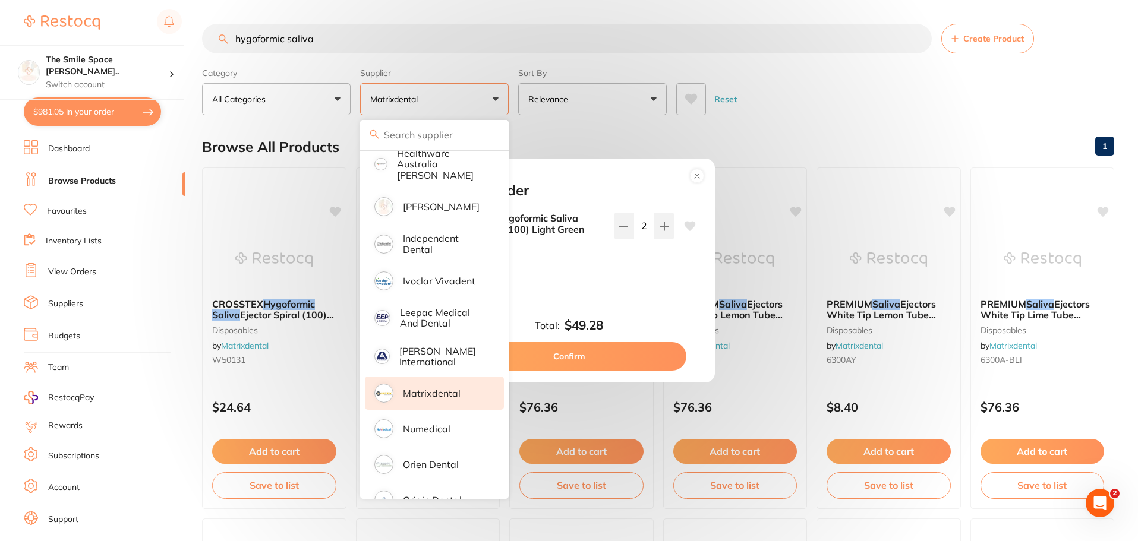
click at [623, 356] on button "Confirm" at bounding box center [569, 356] width 234 height 29
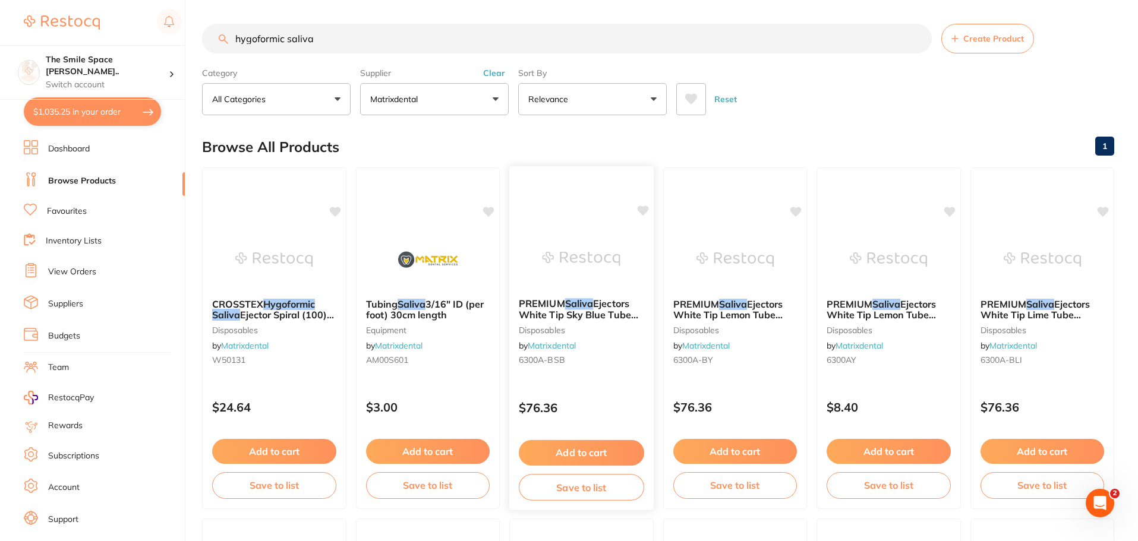
checkbox input "false"
drag, startPoint x: 350, startPoint y: 44, endPoint x: 186, endPoint y: 44, distance: 164.0
click at [186, 44] on div "$1,035.25 The Smile Space [PERSON_NAME].. Switch account The Smile Space [PERSO…" at bounding box center [569, 270] width 1138 height 541
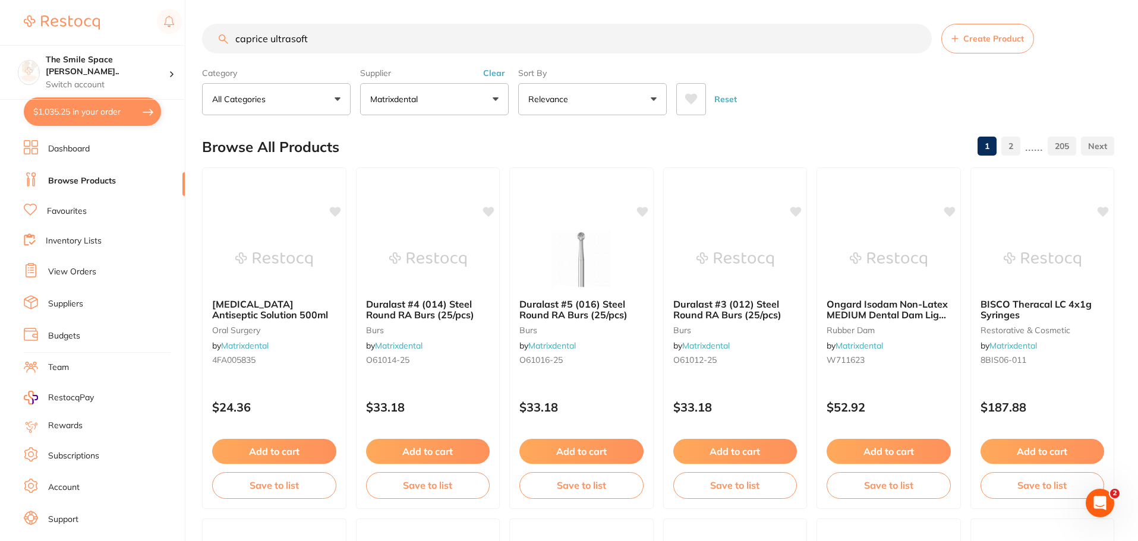
type input "caprice ultrasoft"
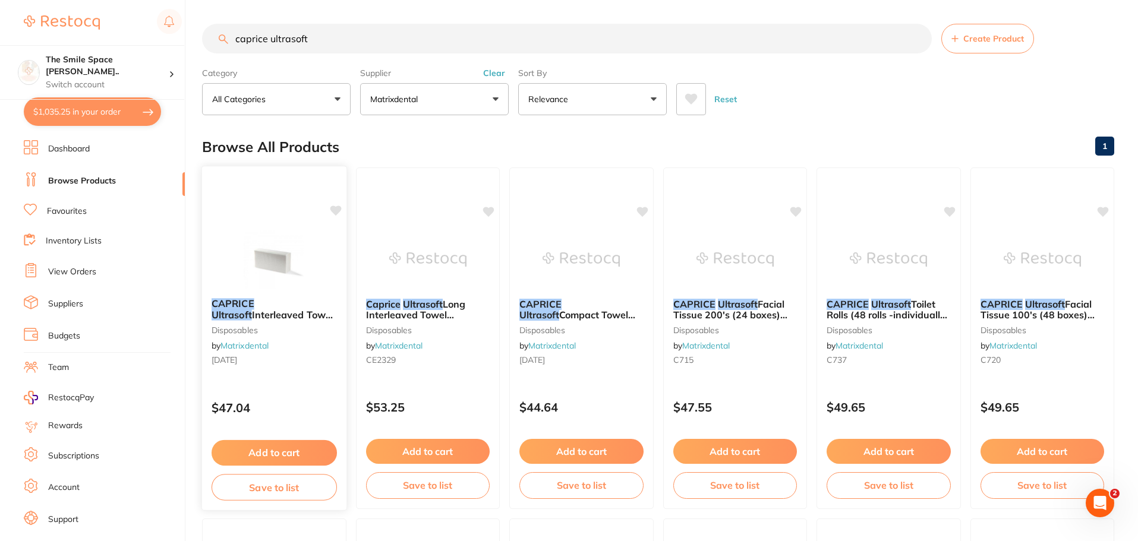
click at [272, 449] on button "Add to cart" at bounding box center [274, 453] width 125 height 26
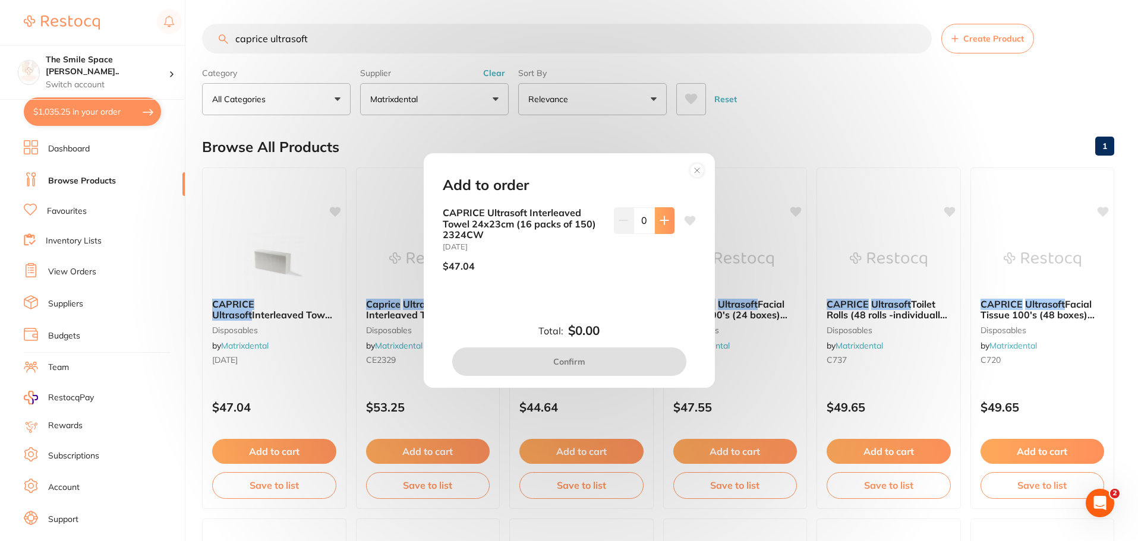
click at [660, 217] on icon at bounding box center [665, 221] width 10 height 10
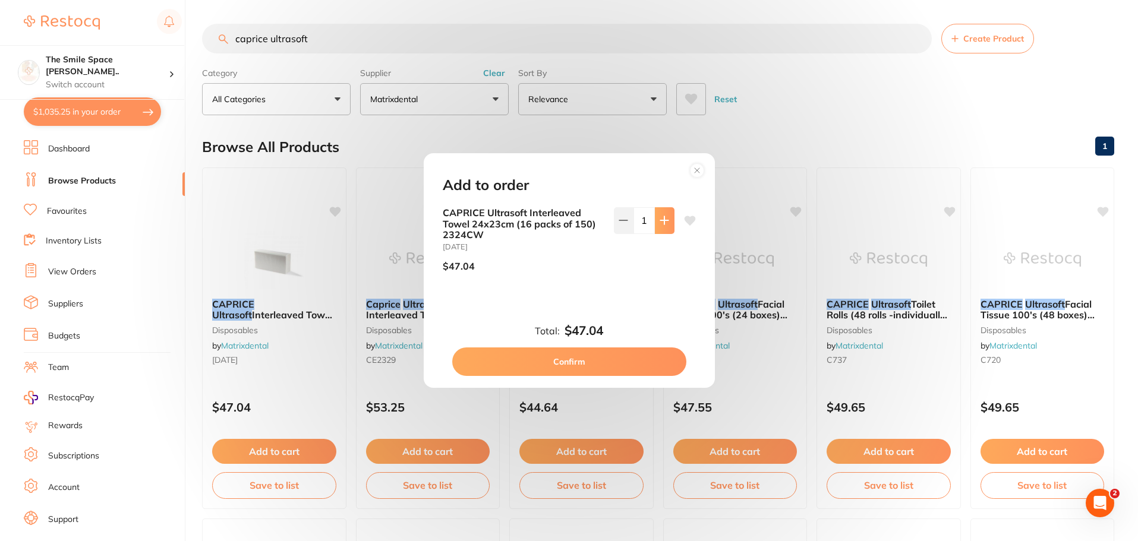
click at [660, 217] on icon at bounding box center [665, 221] width 10 height 10
type input "3"
click at [630, 355] on button "Confirm" at bounding box center [569, 362] width 234 height 29
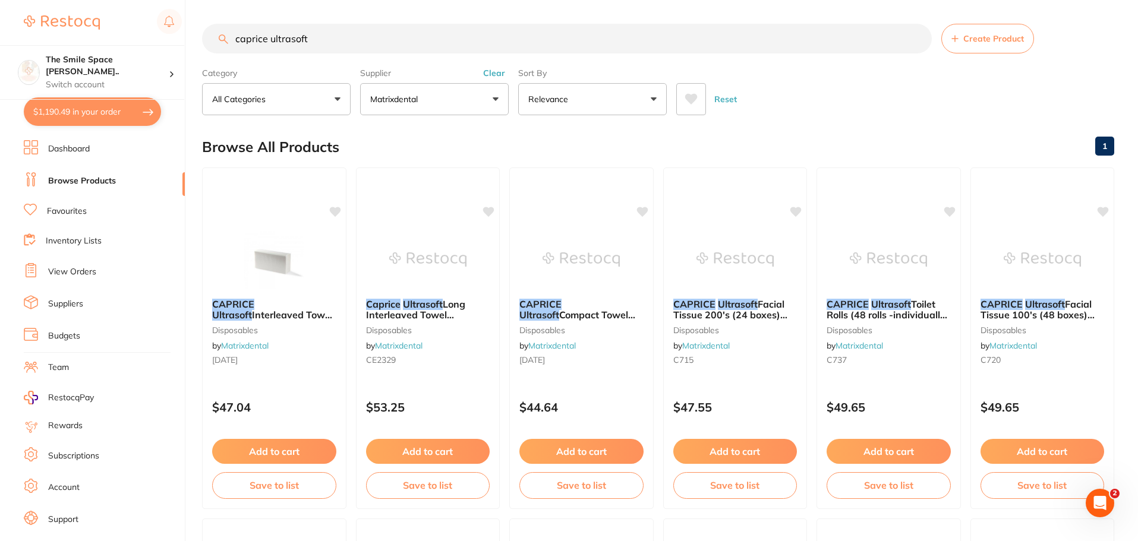
drag, startPoint x: 331, startPoint y: 33, endPoint x: 220, endPoint y: 36, distance: 111.2
click at [220, 36] on div "caprice ultrasoft Create Product" at bounding box center [658, 39] width 912 height 30
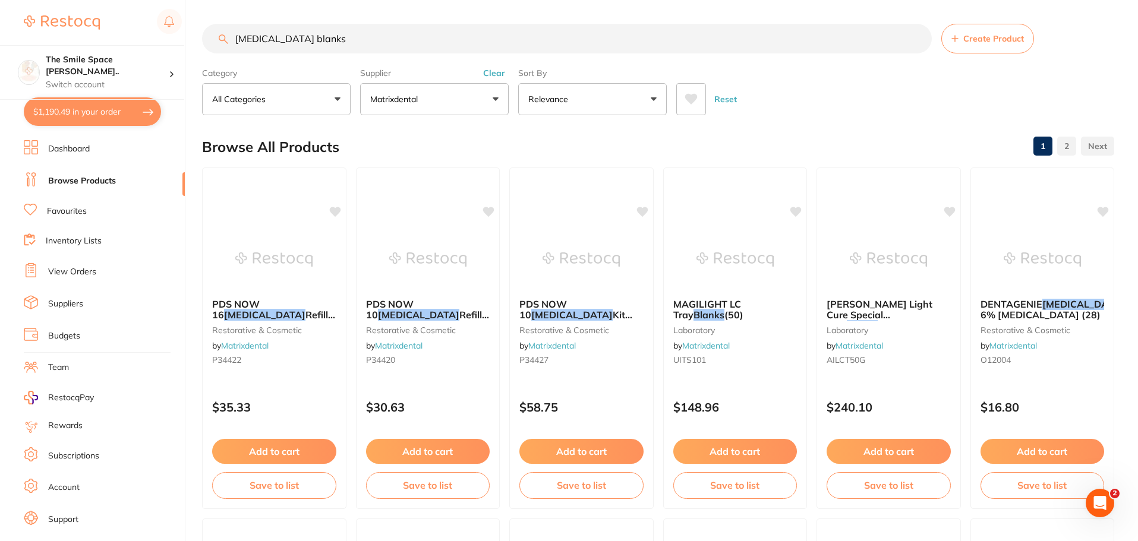
click at [448, 109] on button "Matrixdental" at bounding box center [434, 99] width 149 height 32
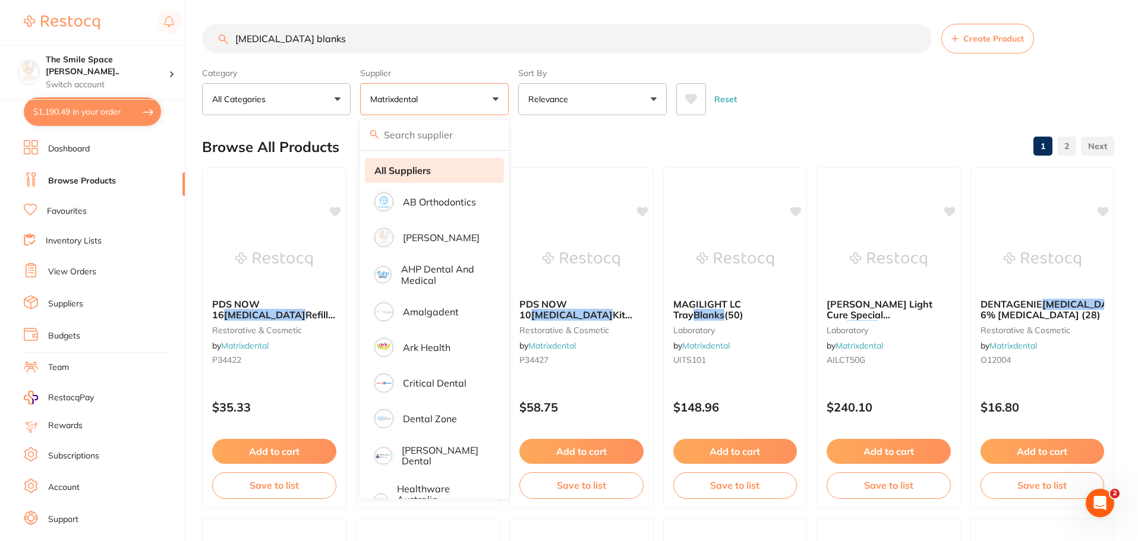
click at [403, 172] on strong "All Suppliers" at bounding box center [402, 170] width 56 height 11
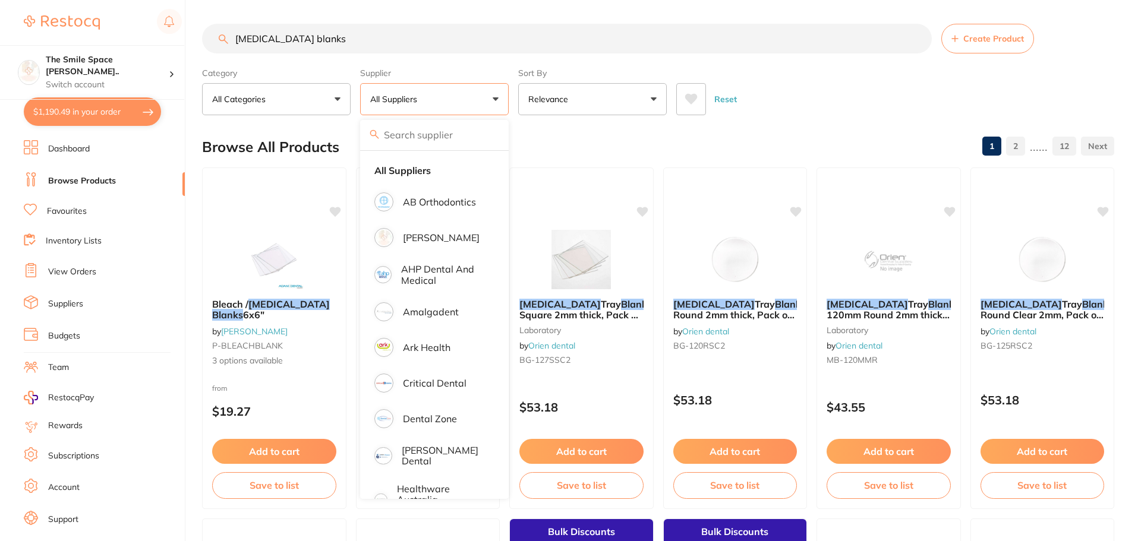
click at [324, 43] on input "[MEDICAL_DATA] blanks" at bounding box center [567, 39] width 730 height 30
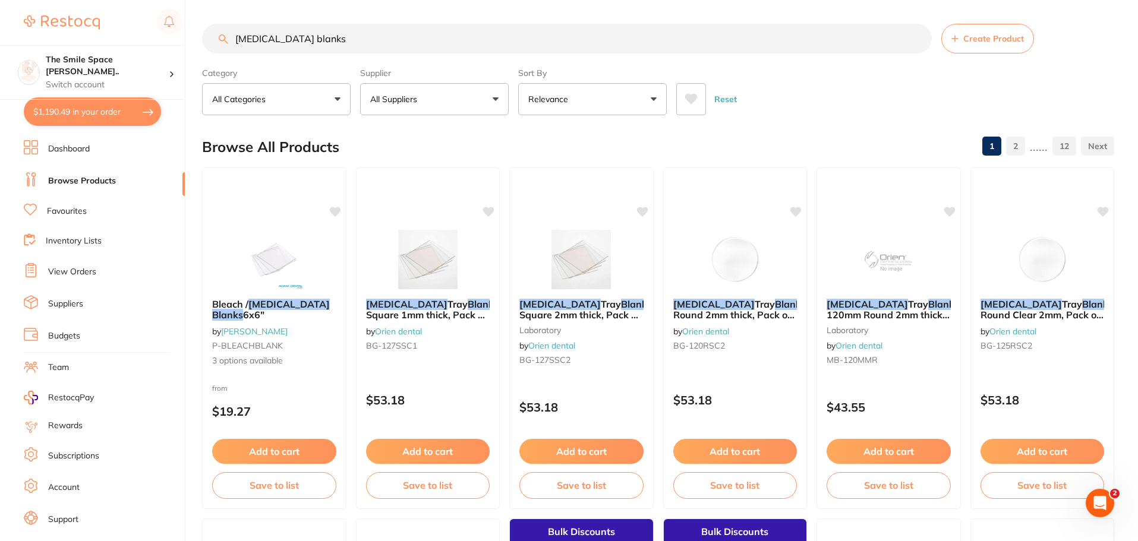
click at [424, 106] on button "All Suppliers" at bounding box center [434, 99] width 149 height 32
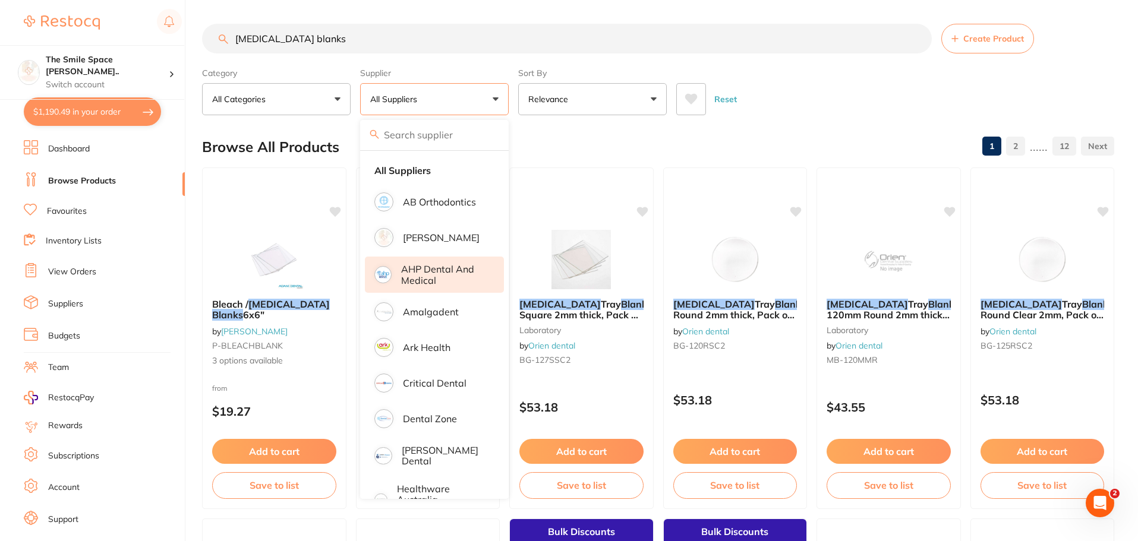
click at [433, 278] on p "AHP Dental and Medical" at bounding box center [444, 275] width 86 height 22
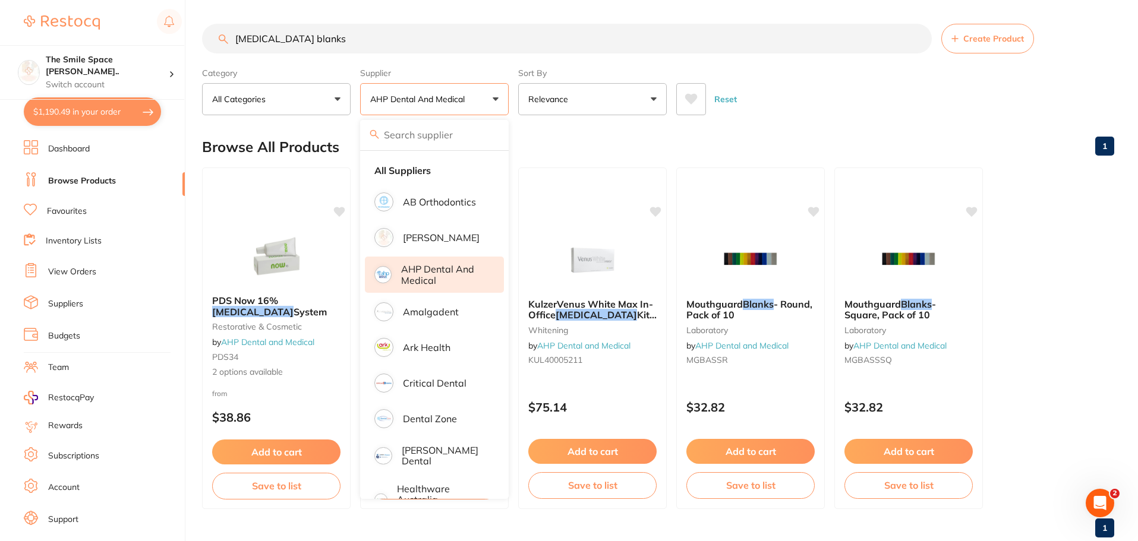
click at [1078, 329] on ul "PDS Now 16% [MEDICAL_DATA] System restorative & cosmetic by AHP Dental and Medi…" at bounding box center [658, 339] width 912 height 342
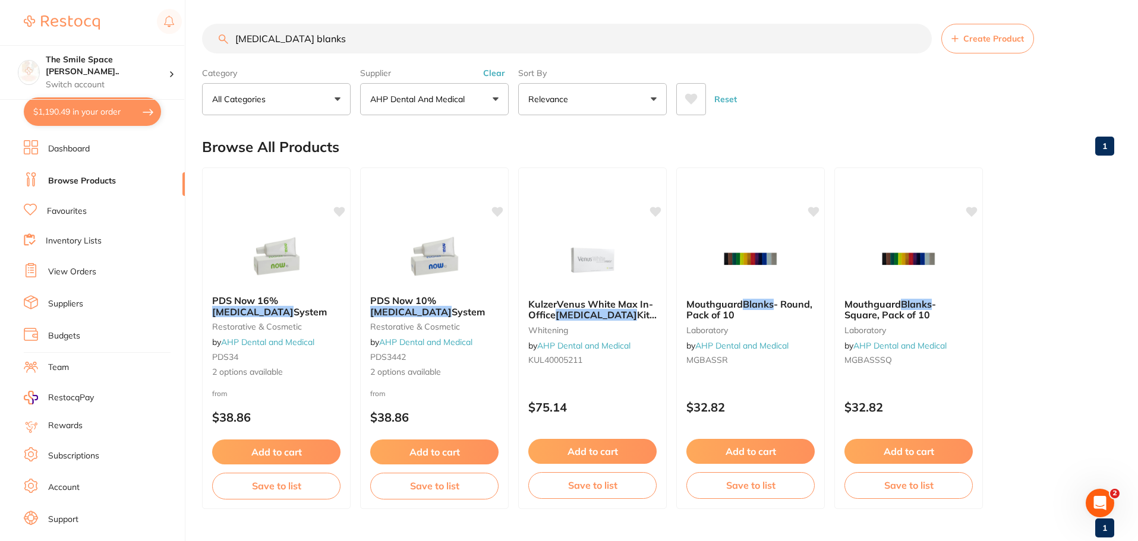
click at [324, 43] on input "[MEDICAL_DATA] blanks" at bounding box center [567, 39] width 730 height 30
type input "whitening"
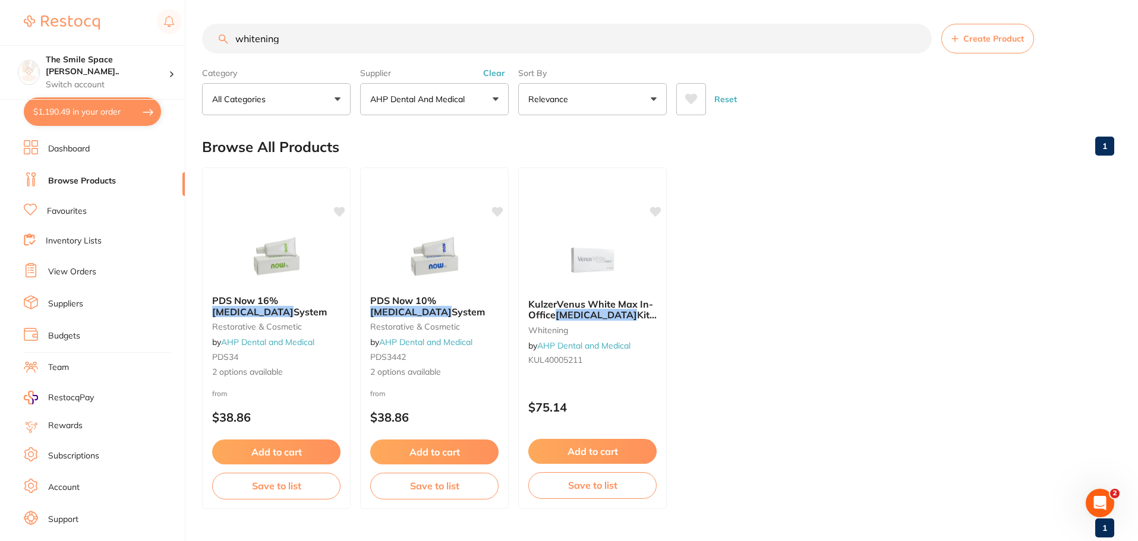
click at [413, 91] on button "AHP Dental and Medical" at bounding box center [434, 99] width 149 height 32
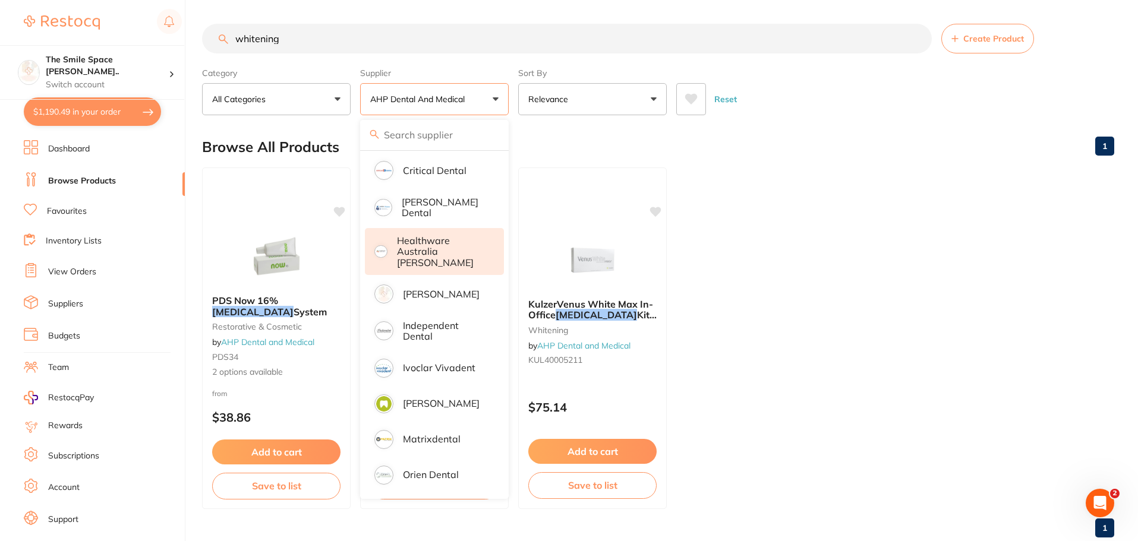
scroll to position [178, 0]
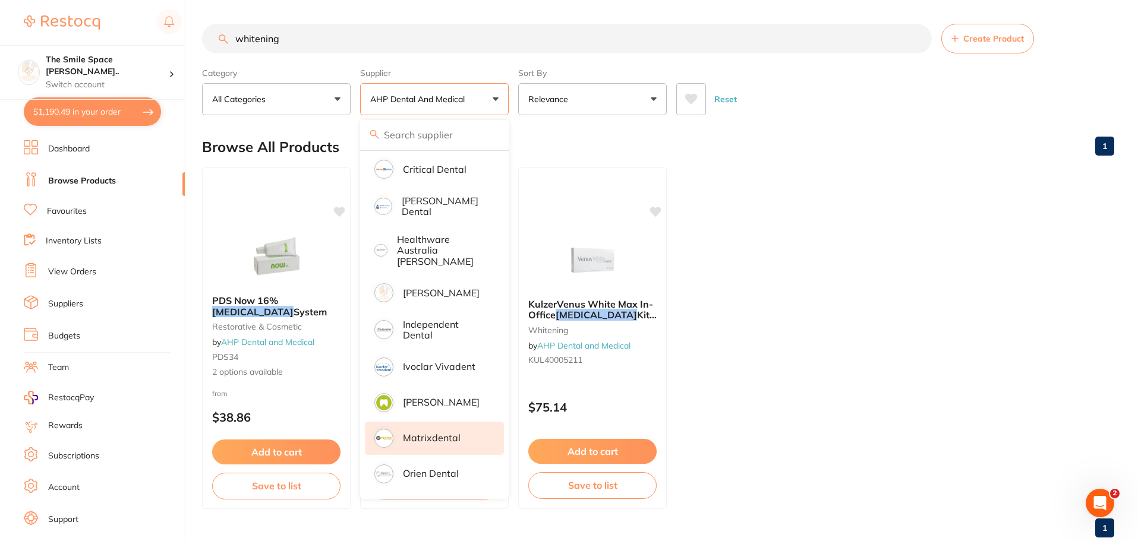
click at [432, 433] on p "Matrixdental" at bounding box center [432, 438] width 58 height 11
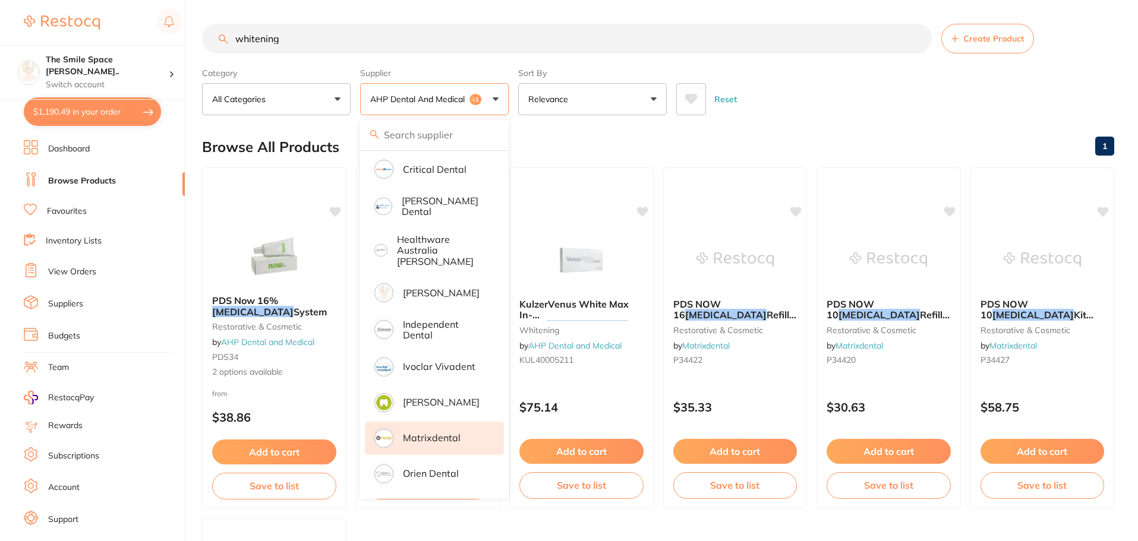
click at [329, 43] on input "whitening" at bounding box center [567, 39] width 730 height 30
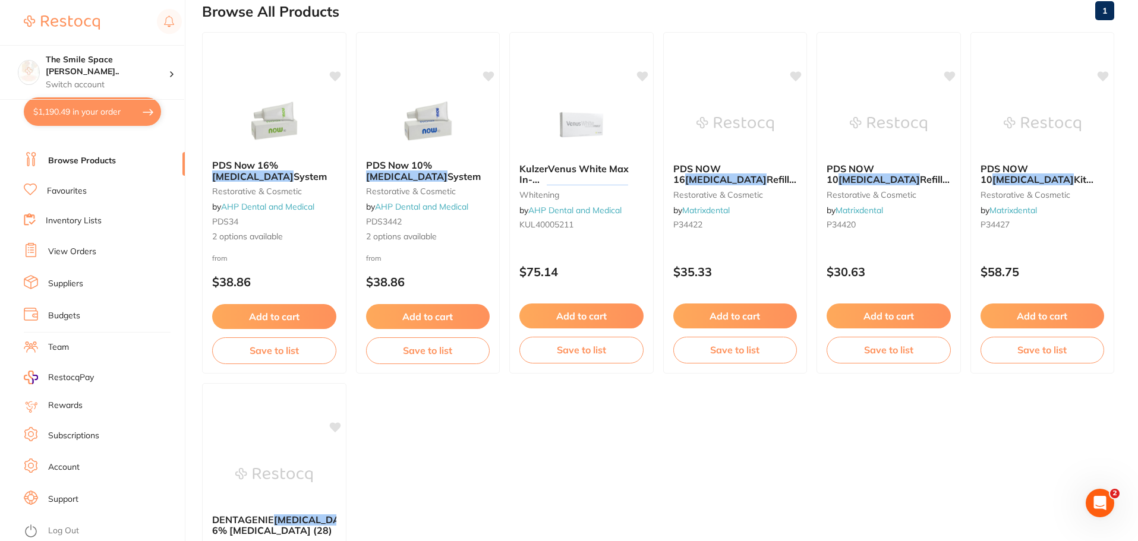
scroll to position [0, 0]
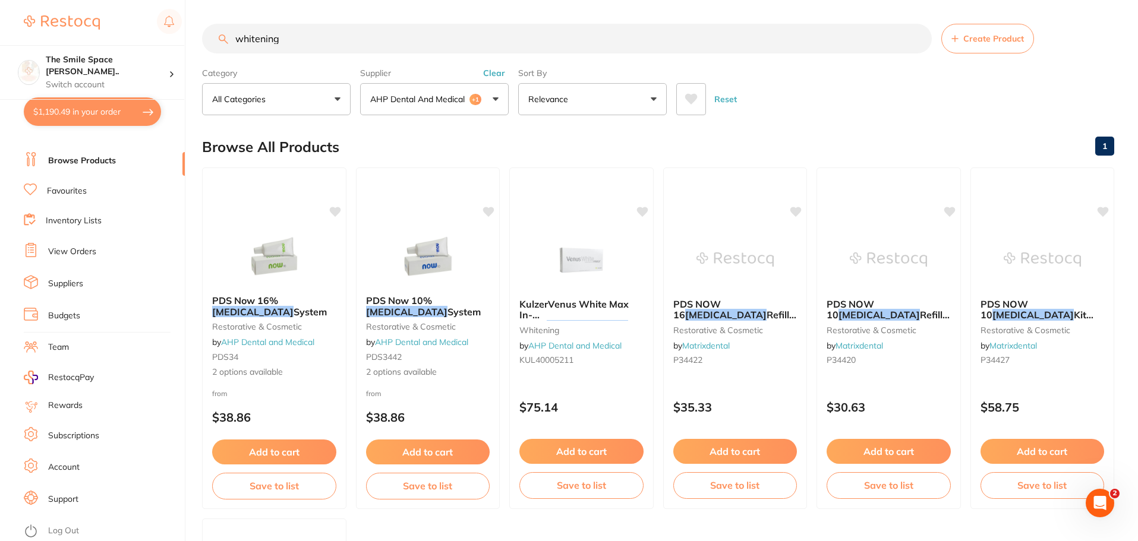
drag, startPoint x: 313, startPoint y: 37, endPoint x: 203, endPoint y: 39, distance: 110.0
click at [203, 39] on input "whitening" at bounding box center [567, 39] width 730 height 30
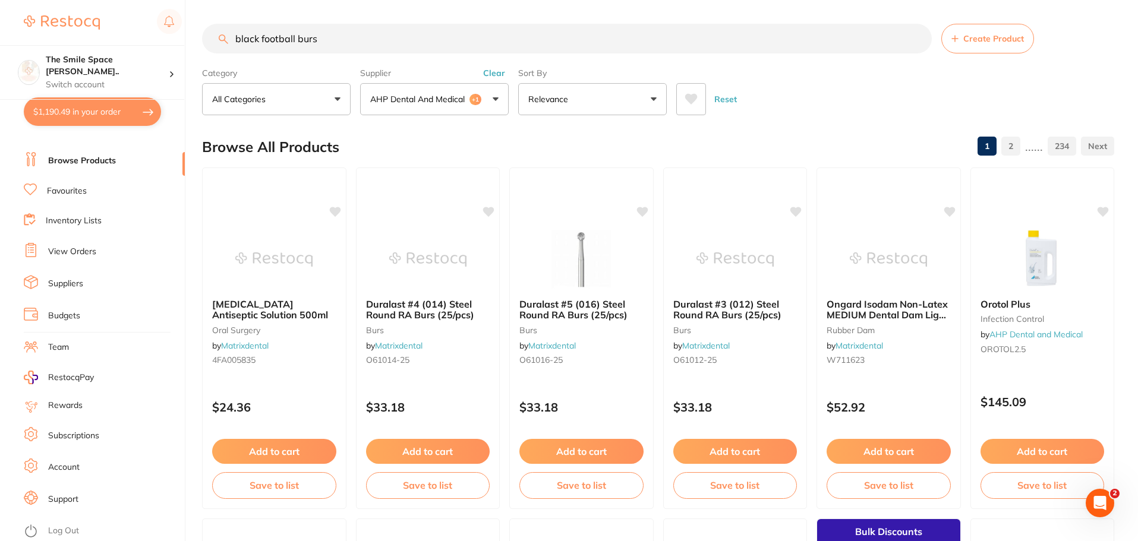
type input "black football burs"
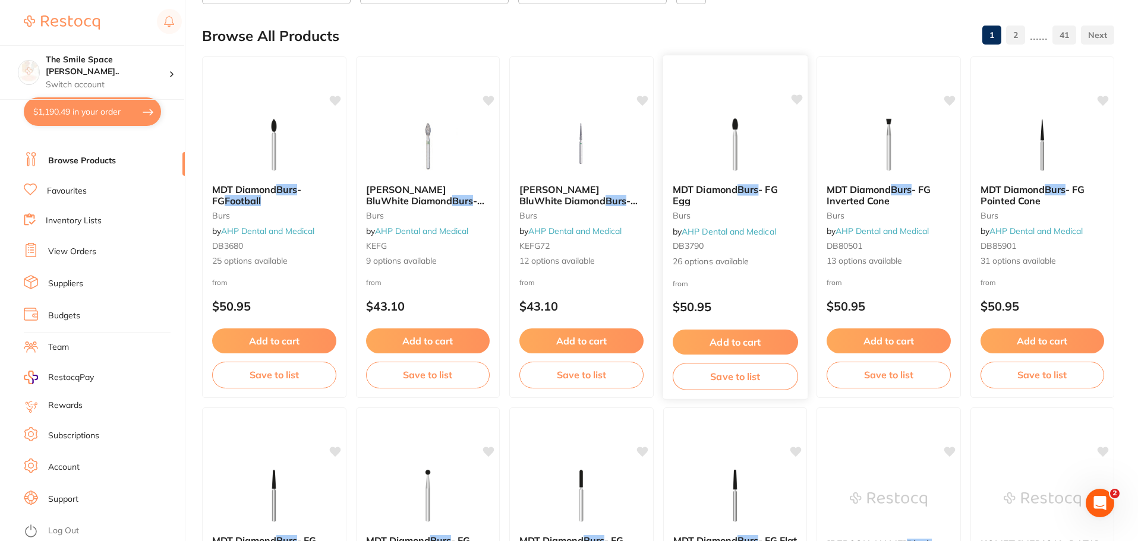
scroll to position [119, 0]
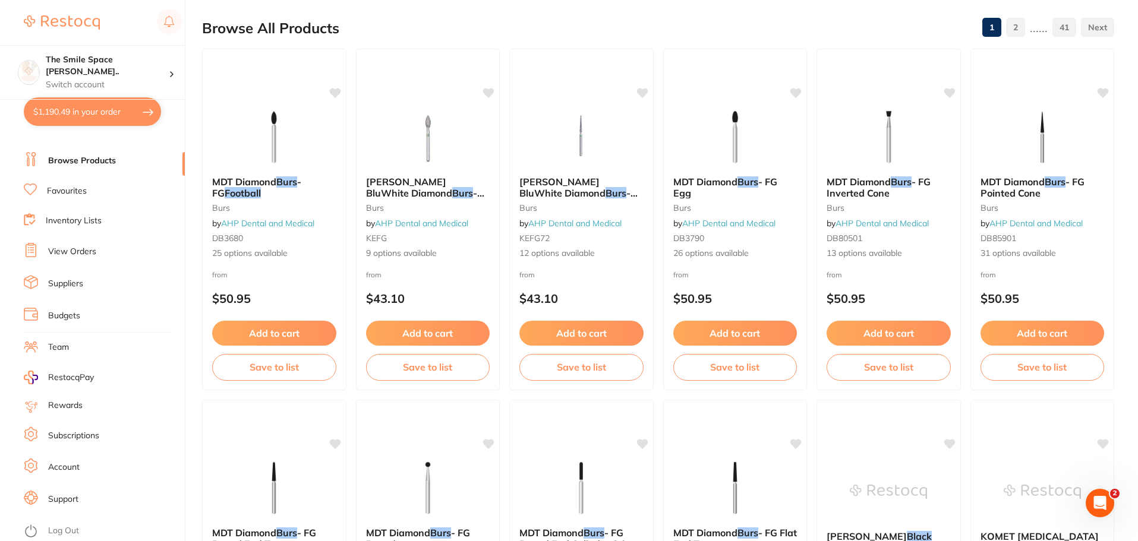
drag, startPoint x: 406, startPoint y: 256, endPoint x: 408, endPoint y: 250, distance: 6.4
click at [406, 256] on span "9 options available" at bounding box center [428, 254] width 124 height 12
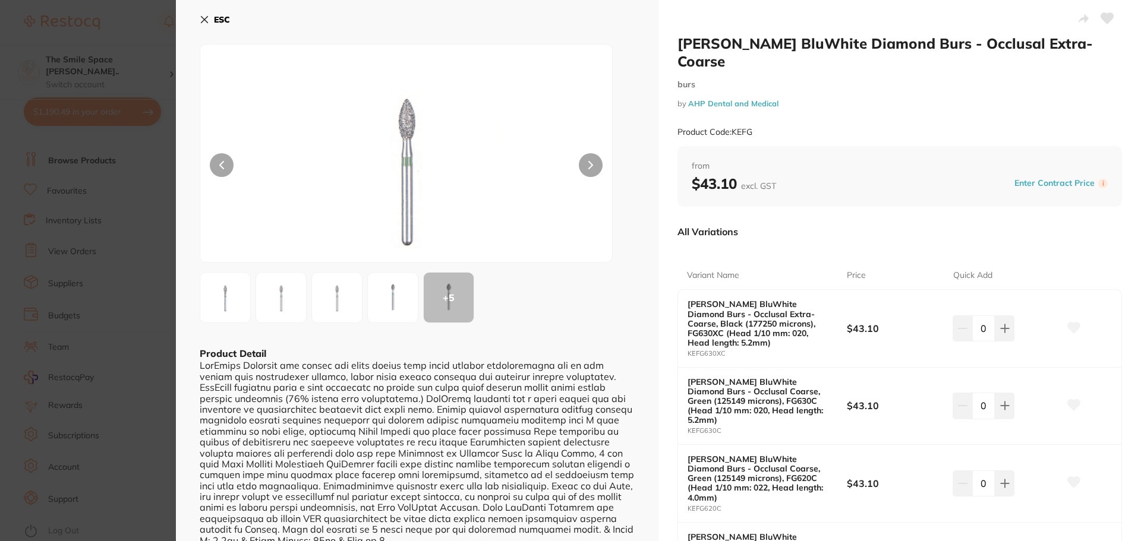
click at [203, 21] on icon at bounding box center [204, 20] width 7 height 7
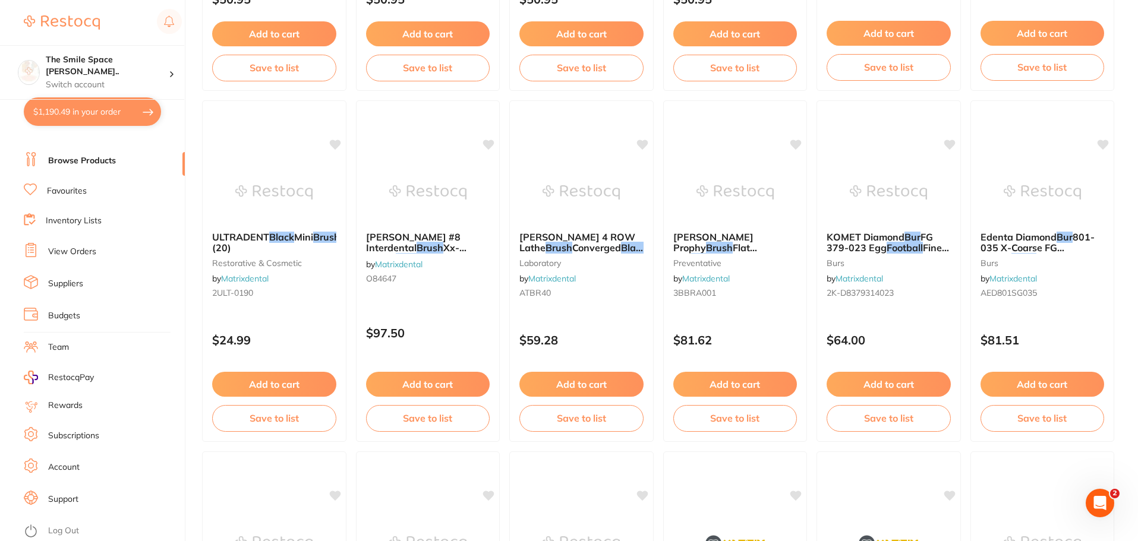
scroll to position [773, 0]
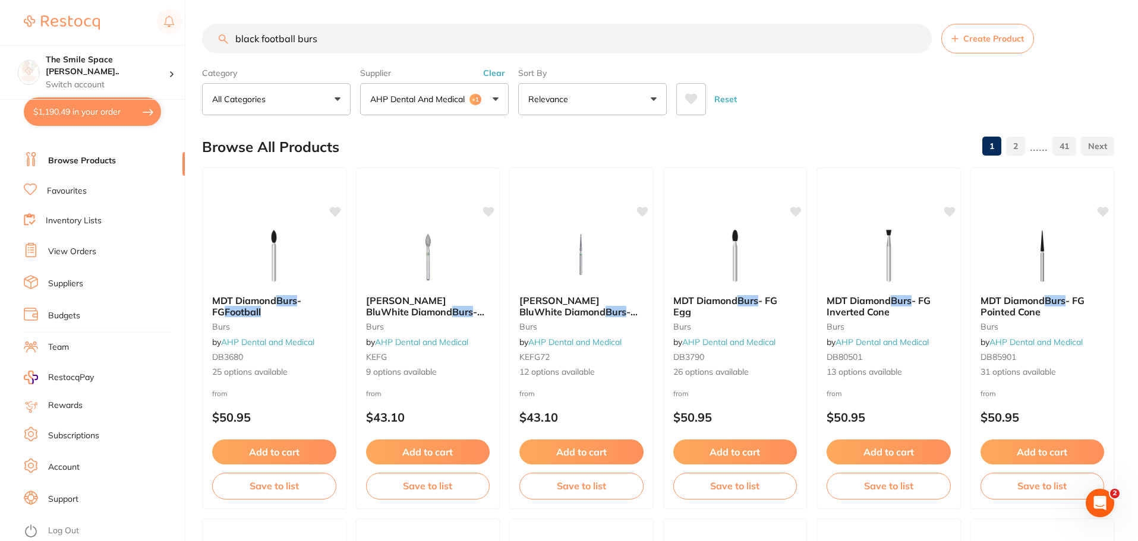
click at [485, 99] on button "AHP Dental and Medical +1" at bounding box center [434, 99] width 149 height 32
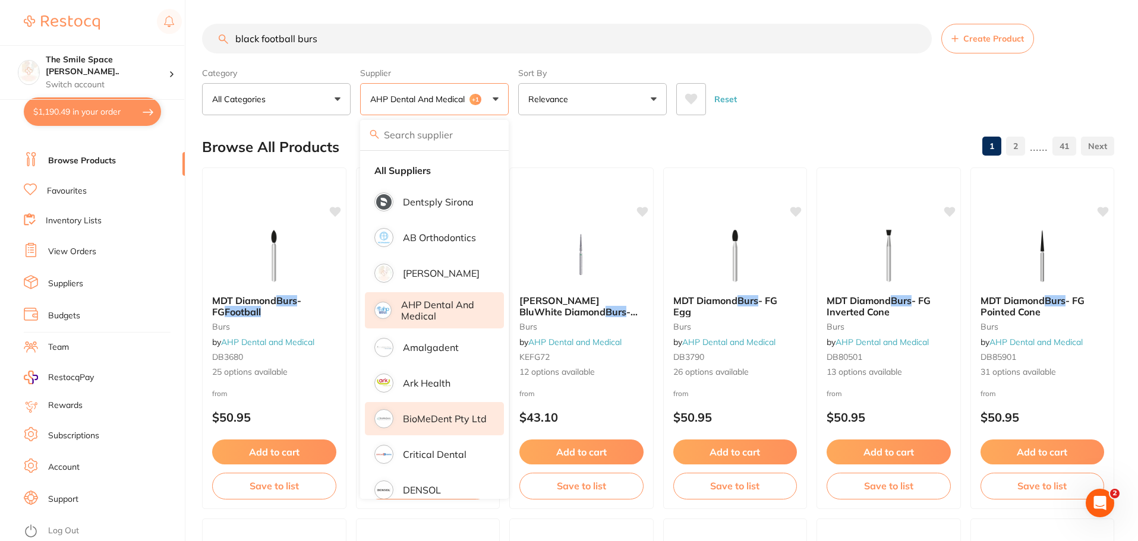
click at [406, 171] on strong "All Suppliers" at bounding box center [402, 170] width 56 height 11
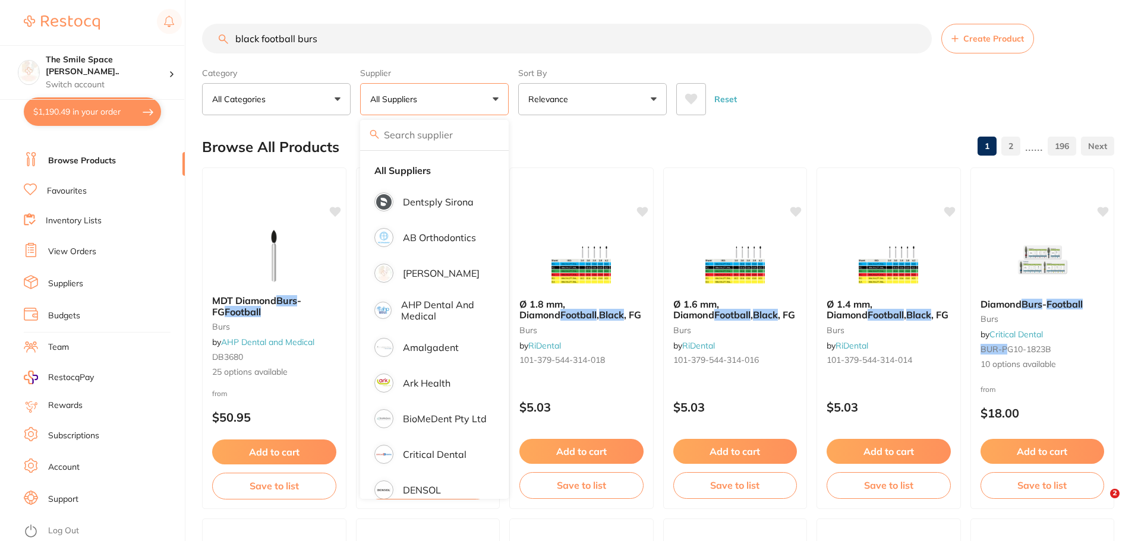
drag, startPoint x: 355, startPoint y: 34, endPoint x: 171, endPoint y: 0, distance: 187.4
click at [172, 35] on div "$1,190.49 The Smile Space Lilli P... Switch account The Smile Space Lilli Pilli…" at bounding box center [569, 270] width 1138 height 541
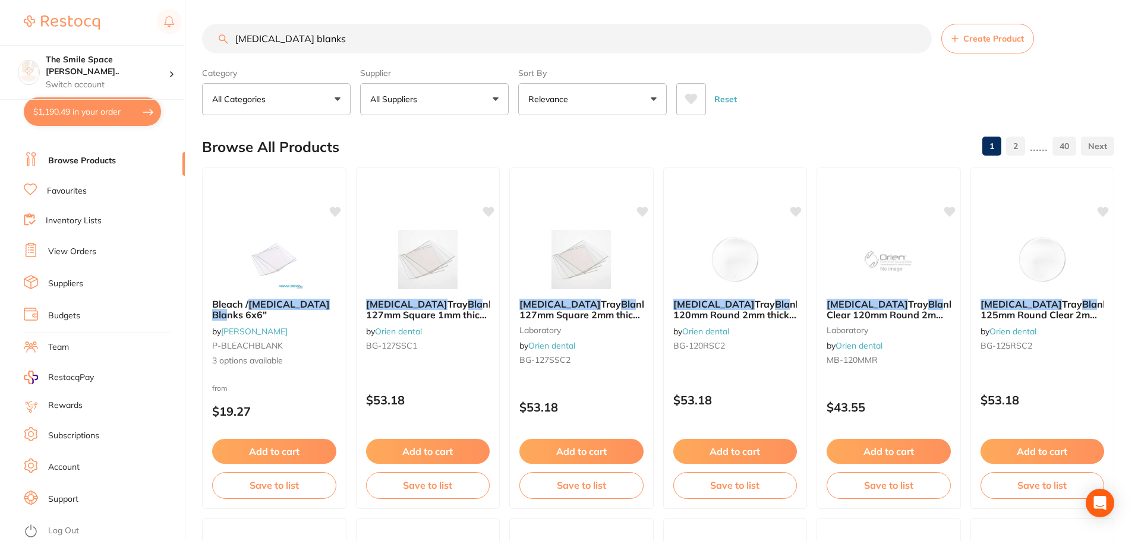
type input "[MEDICAL_DATA] blanks"
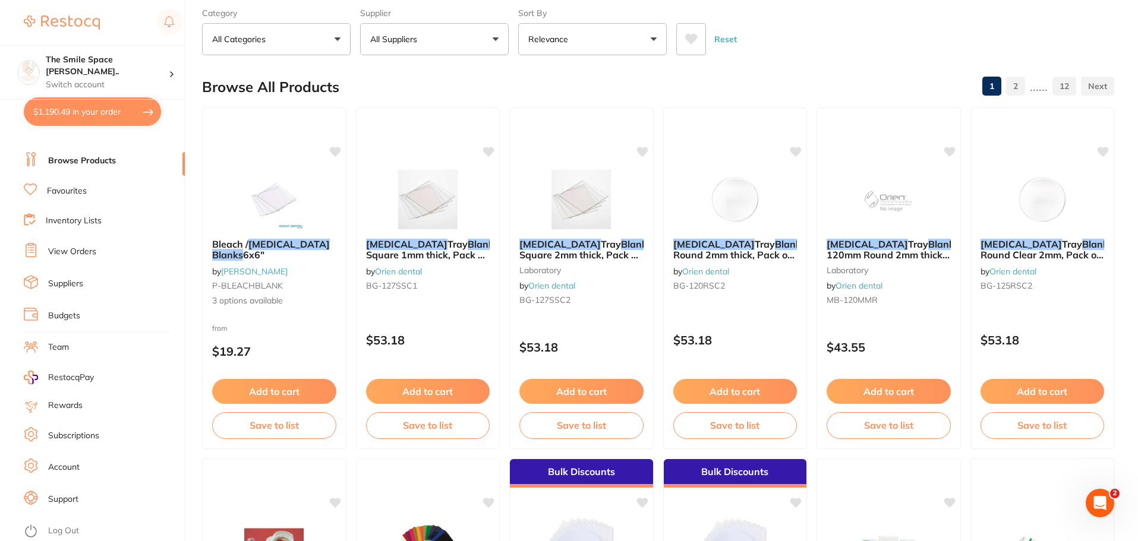
scroll to position [59, 0]
drag, startPoint x: 257, startPoint y: 303, endPoint x: 295, endPoint y: 324, distance: 43.1
click at [257, 303] on span "3 options available" at bounding box center [274, 302] width 124 height 12
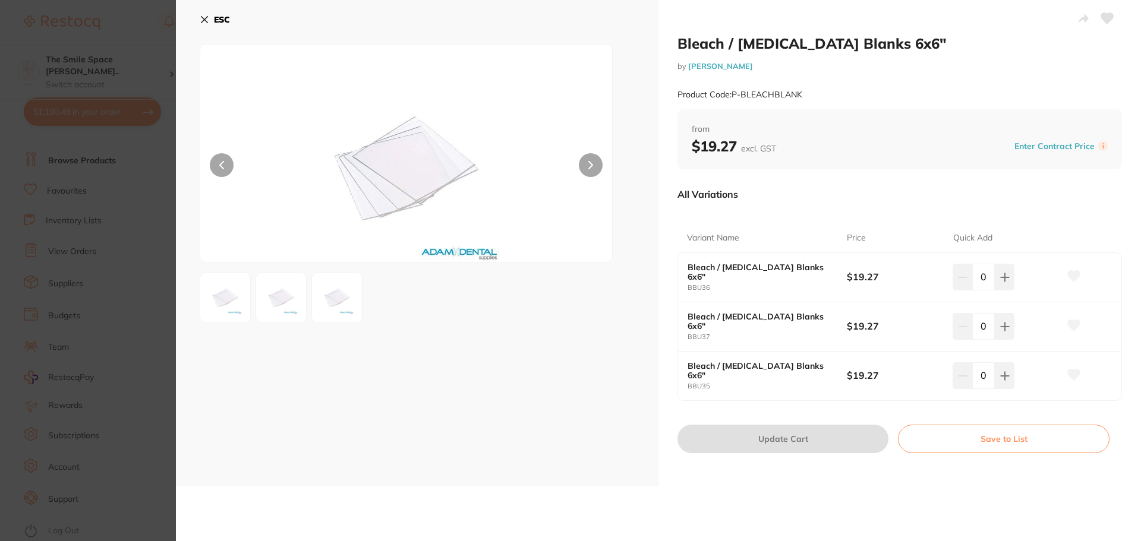
click at [206, 18] on icon at bounding box center [204, 20] width 7 height 7
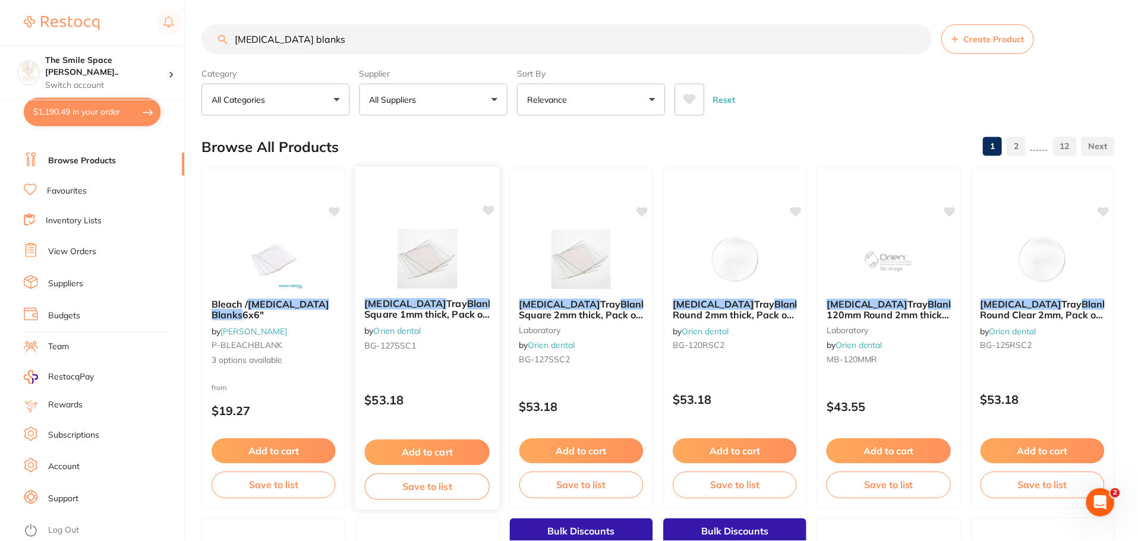
scroll to position [59, 0]
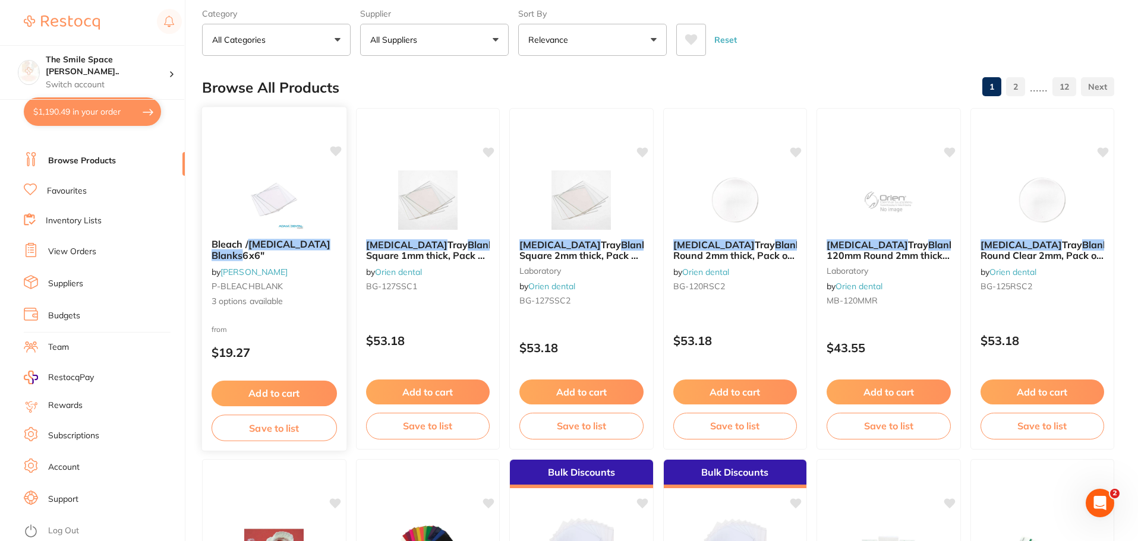
click at [247, 303] on span "3 options available" at bounding box center [274, 302] width 125 height 12
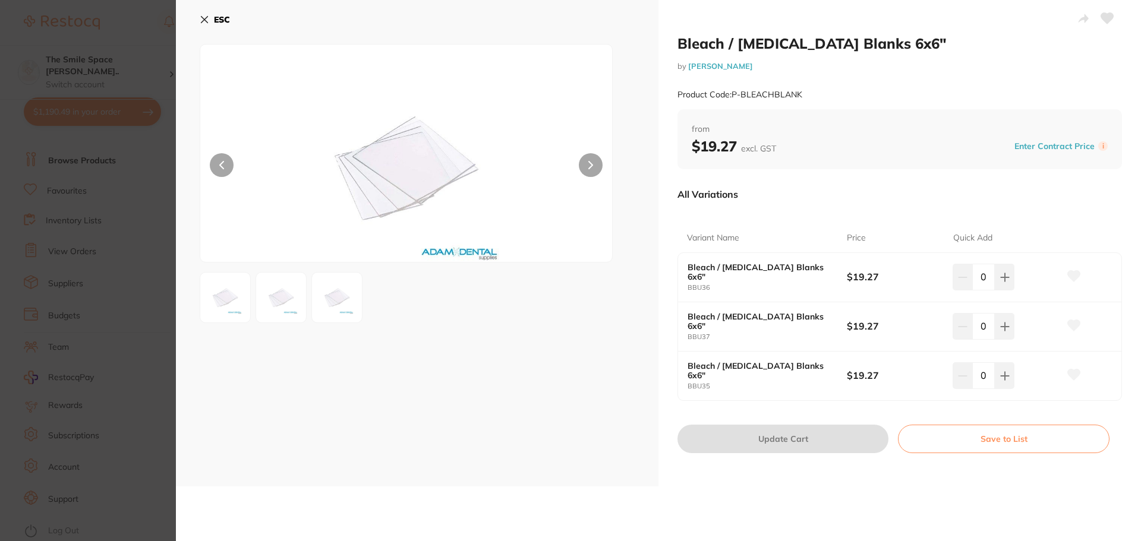
click at [209, 17] on icon at bounding box center [205, 20] width 10 height 10
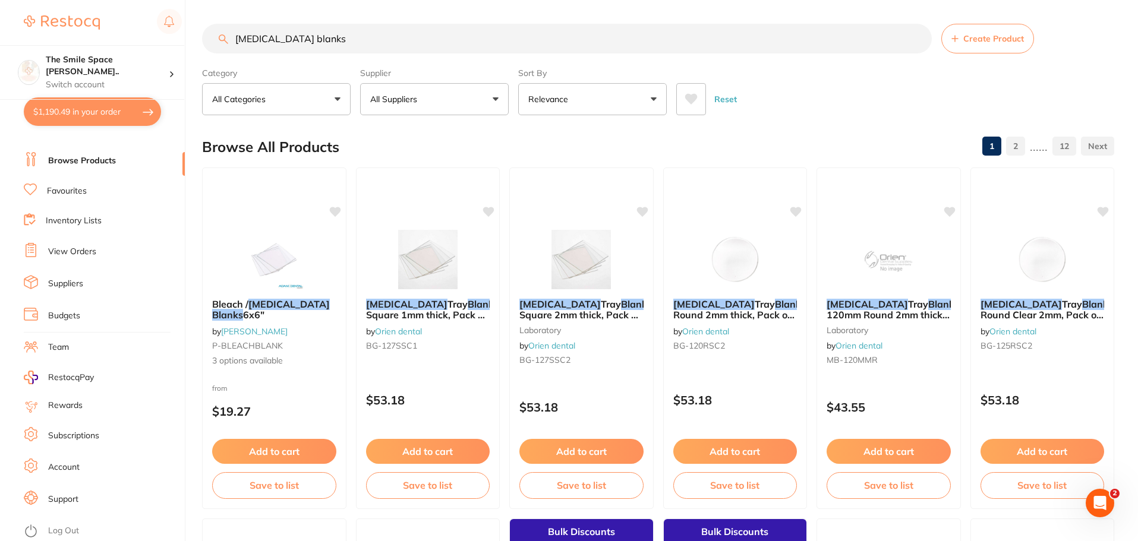
drag, startPoint x: 265, startPoint y: 364, endPoint x: 267, endPoint y: 358, distance: 6.2
click at [265, 364] on span "3 options available" at bounding box center [274, 361] width 124 height 12
